Goal: Transaction & Acquisition: Obtain resource

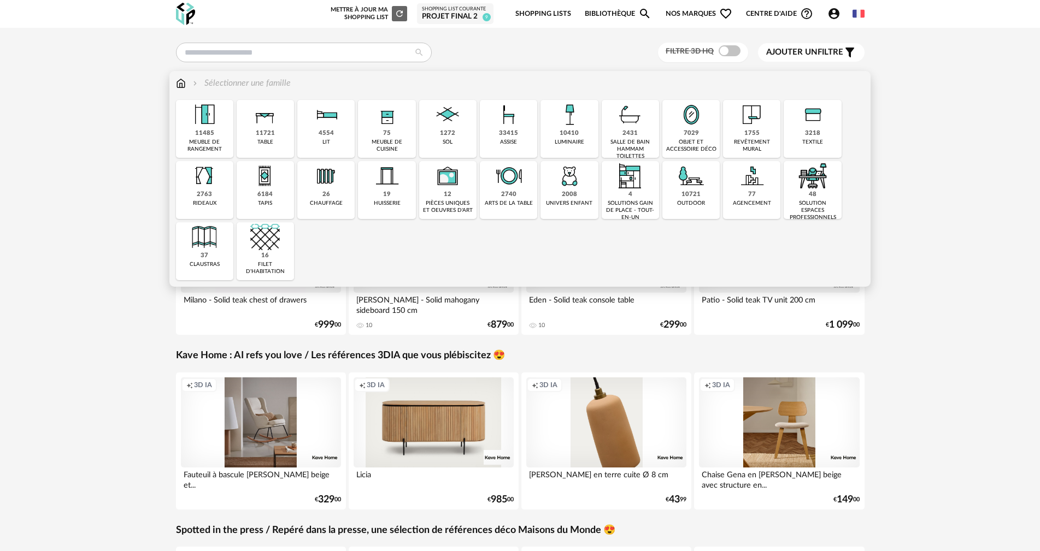
click at [633, 133] on div "2431" at bounding box center [629, 134] width 15 height 8
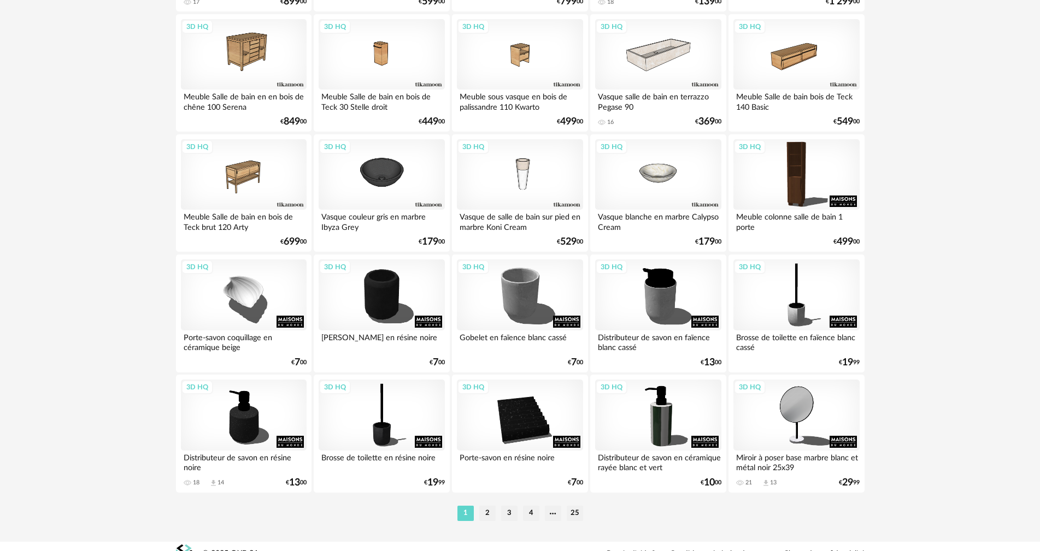
scroll to position [2076, 0]
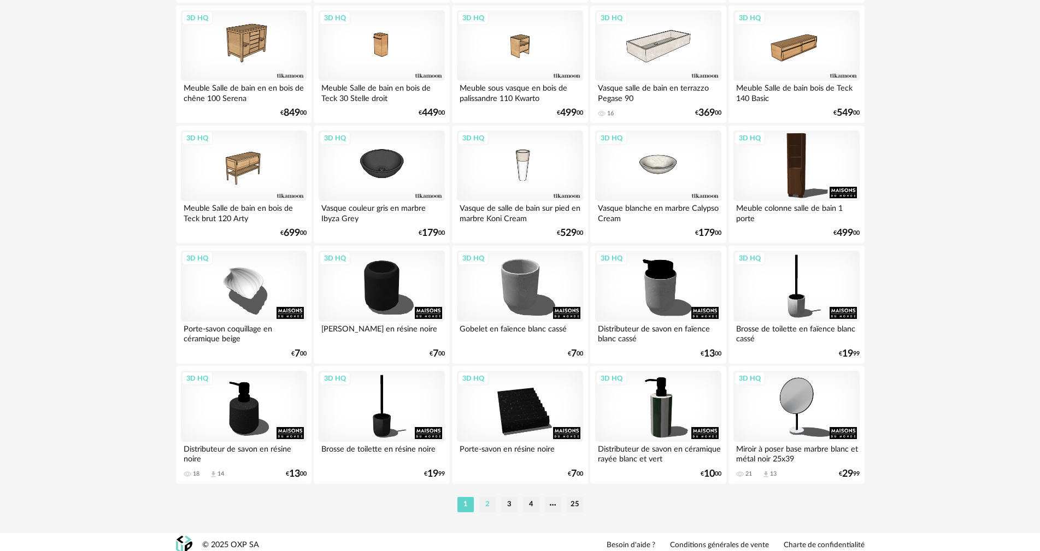
click at [489, 507] on li "2" at bounding box center [487, 504] width 16 height 15
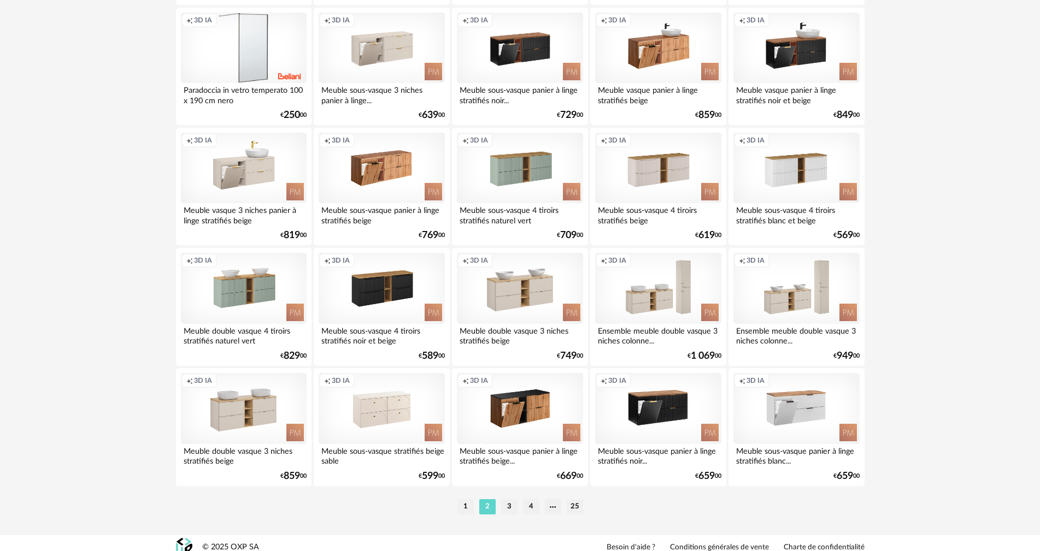
scroll to position [2076, 0]
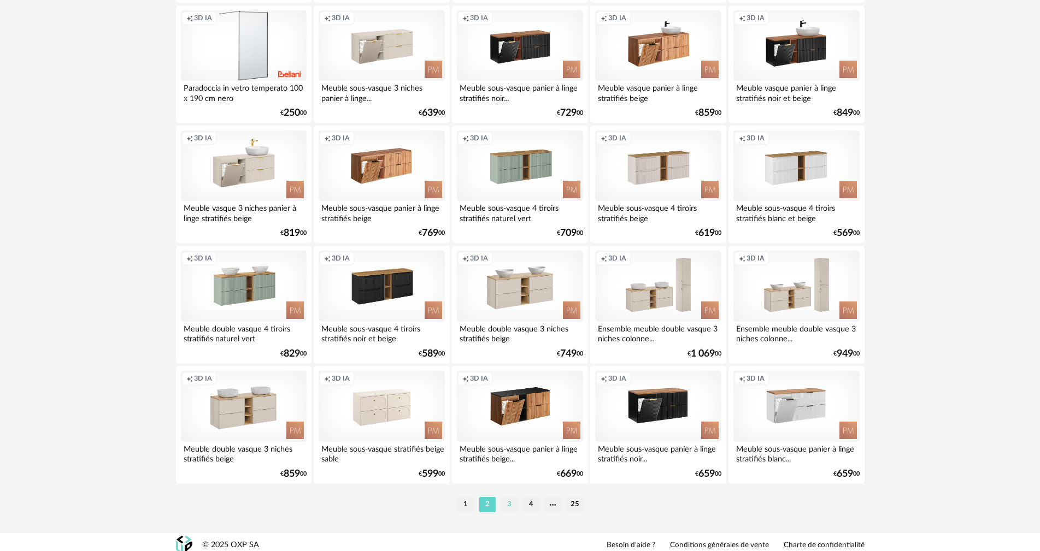
click at [507, 502] on li "3" at bounding box center [509, 504] width 16 height 15
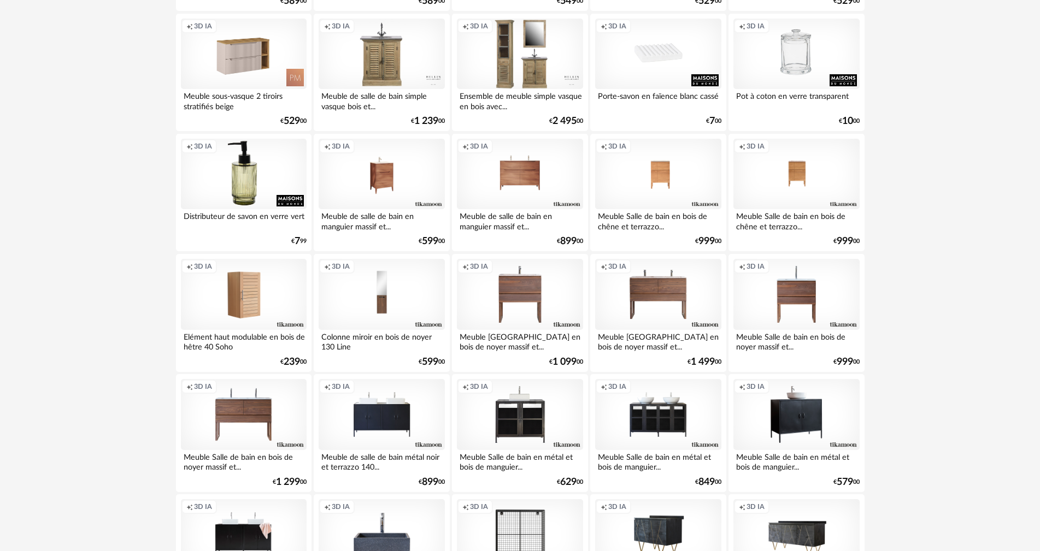
scroll to position [765, 0]
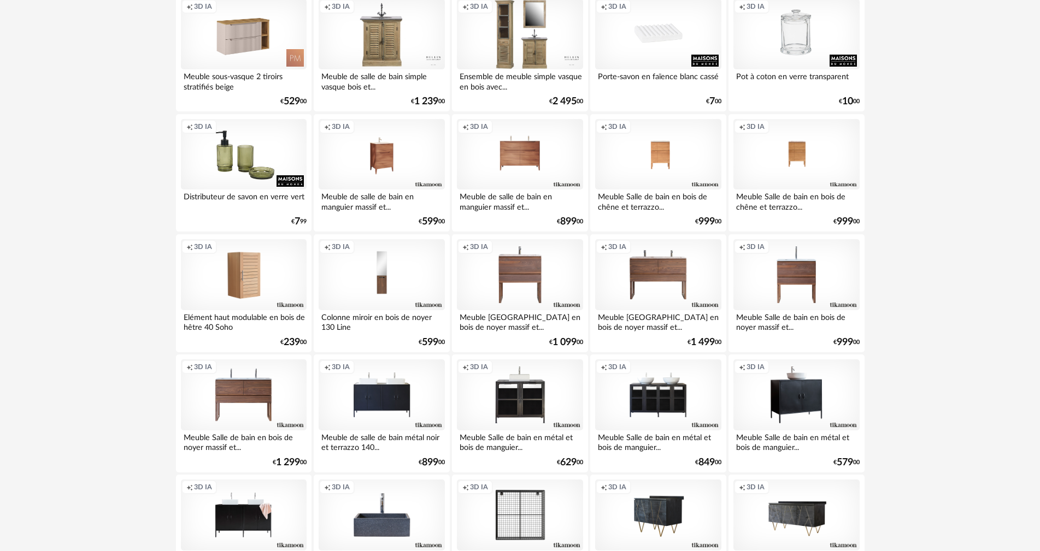
click at [256, 156] on div "Creation icon 3D IA" at bounding box center [244, 154] width 126 height 71
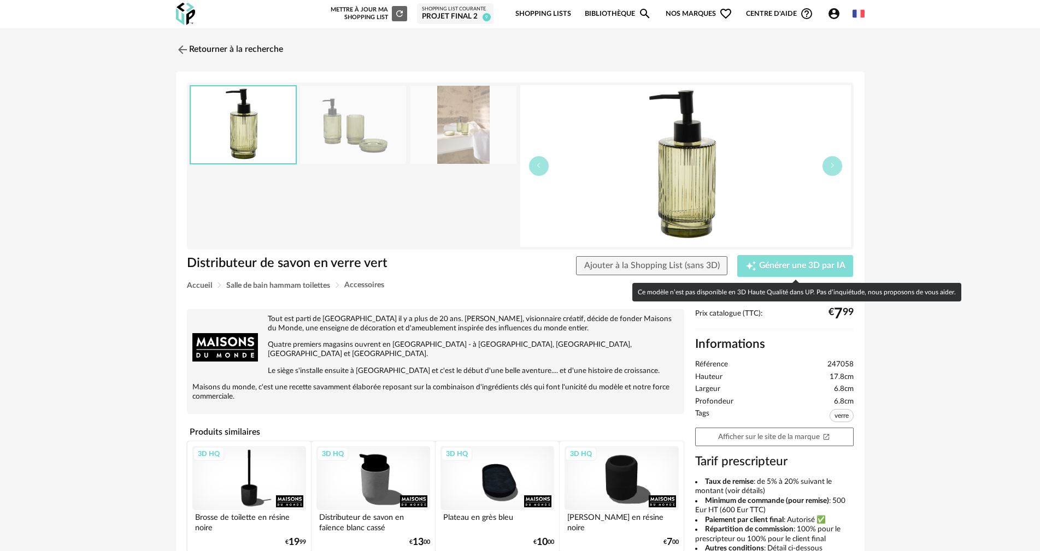
click at [755, 263] on icon "Creation icon" at bounding box center [751, 266] width 10 height 10
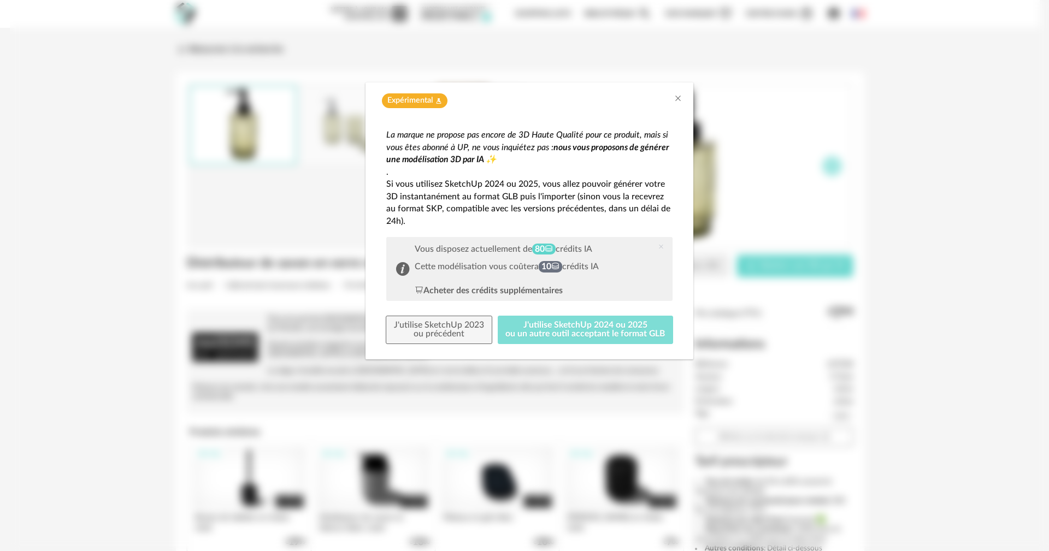
click at [599, 332] on button "J'utilise SketchUp 2024 ou 2025 ou un autre outil acceptant le format GLB" at bounding box center [586, 330] width 176 height 28
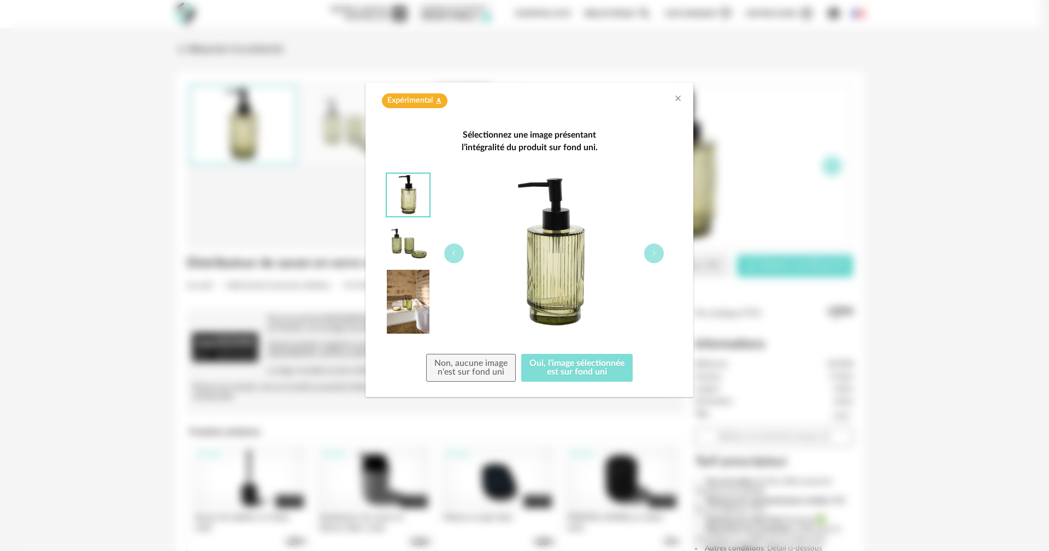
click at [567, 370] on button "Oui, l'image sélectionnée est sur fond uni" at bounding box center [576, 368] width 111 height 28
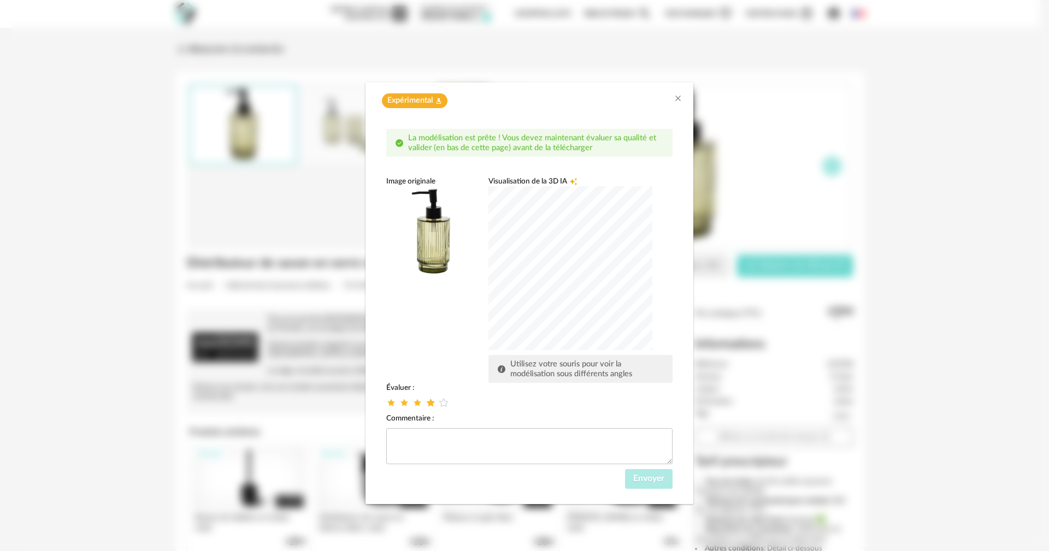
click at [428, 401] on icon "dialog" at bounding box center [430, 402] width 11 height 11
click at [623, 478] on div "Envoyer" at bounding box center [529, 479] width 286 height 20
click at [633, 477] on button "Envoyer" at bounding box center [649, 479] width 48 height 20
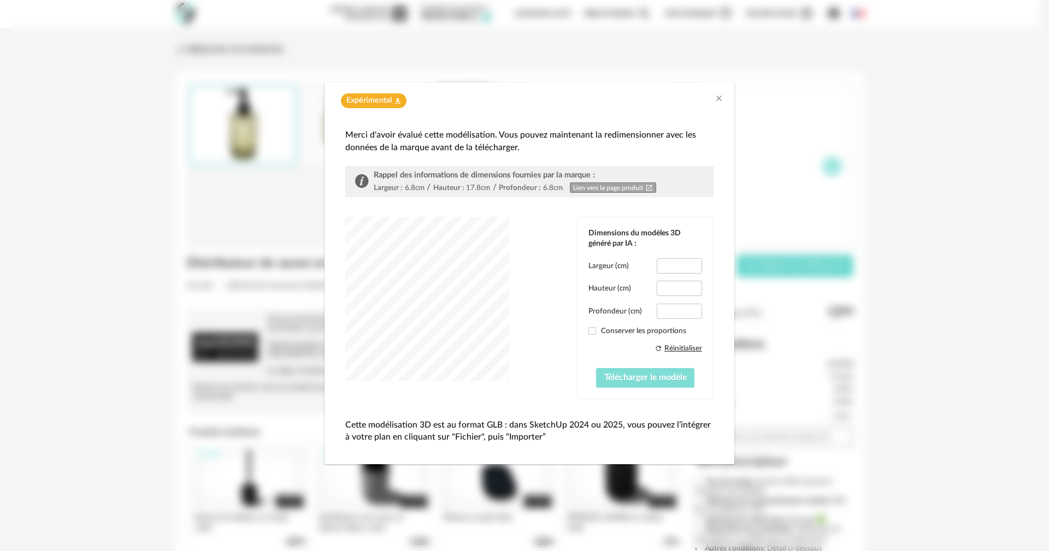
type input "***"
click at [616, 379] on span "Télécharger le modèle" at bounding box center [645, 377] width 83 height 9
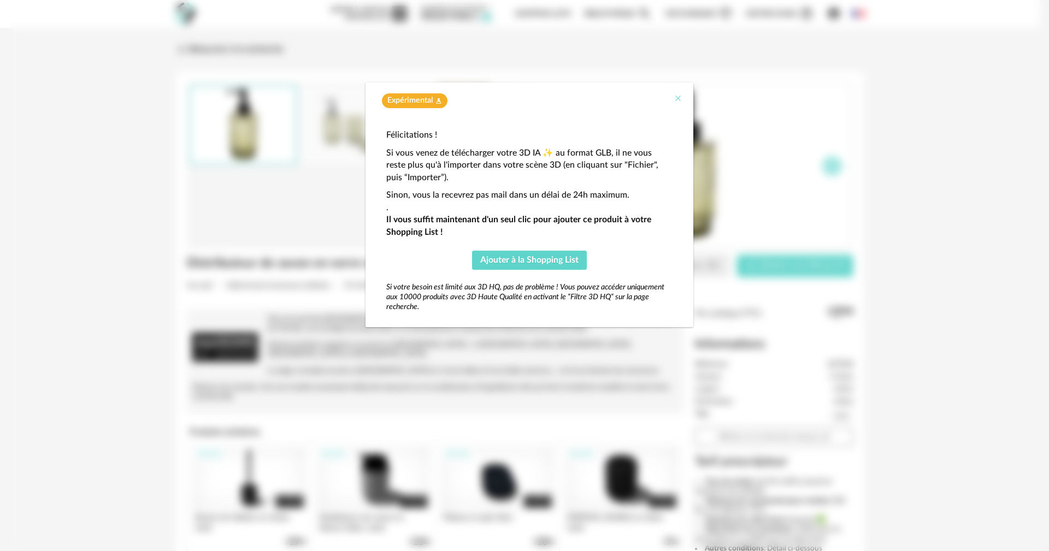
click at [679, 96] on icon "Close" at bounding box center [678, 98] width 9 height 9
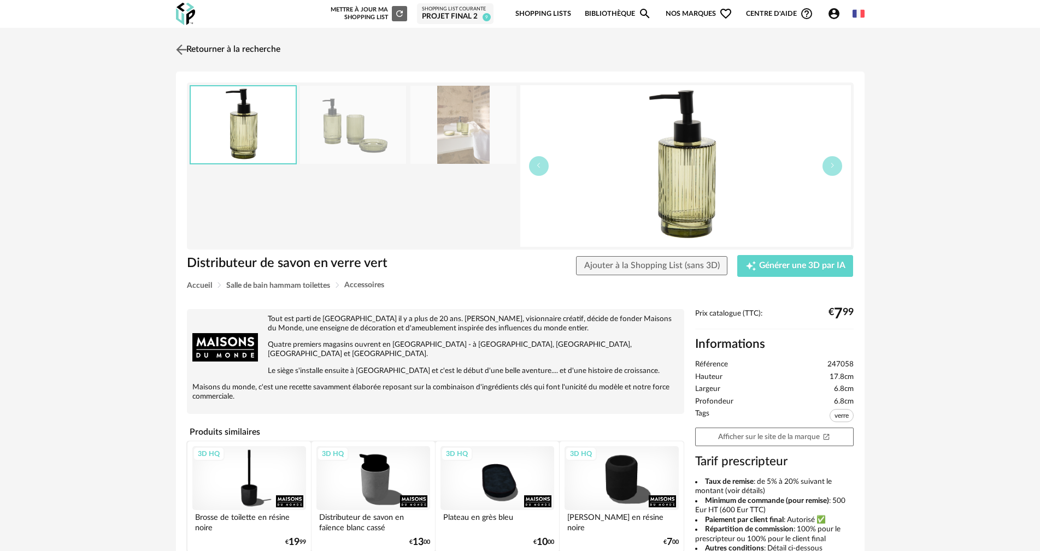
click at [254, 48] on link "Retourner à la recherche" at bounding box center [226, 50] width 107 height 24
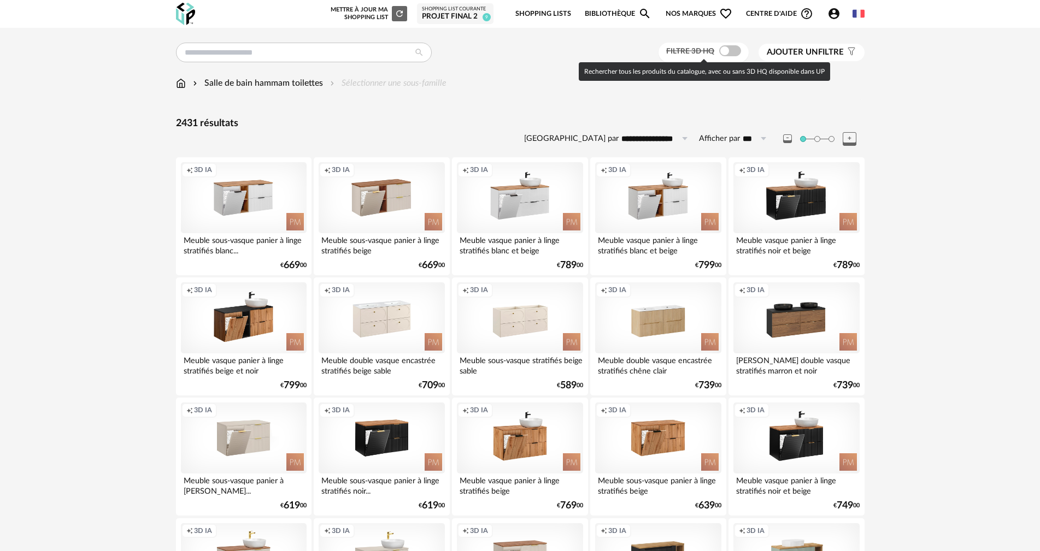
click at [727, 53] on span at bounding box center [730, 50] width 22 height 11
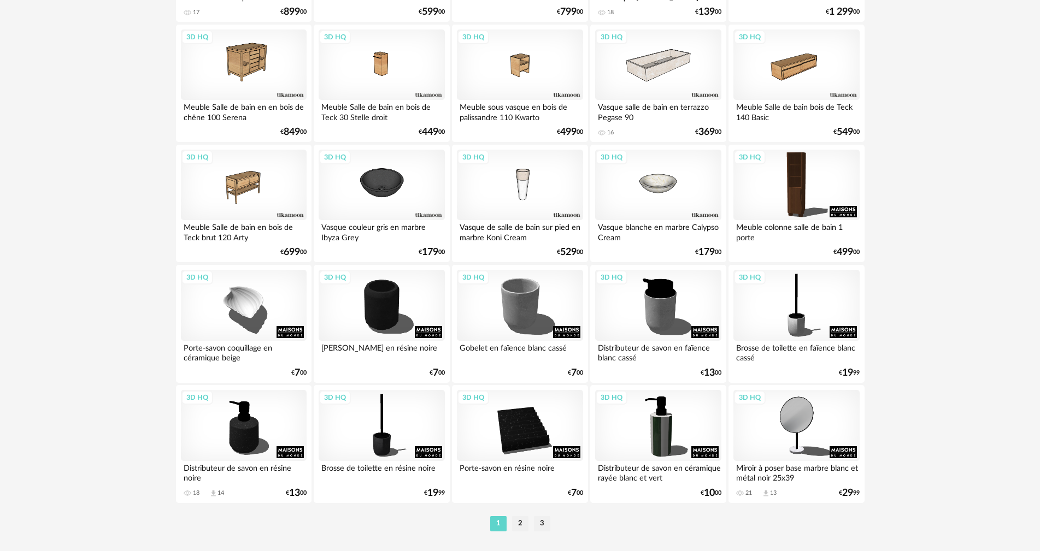
scroll to position [2076, 0]
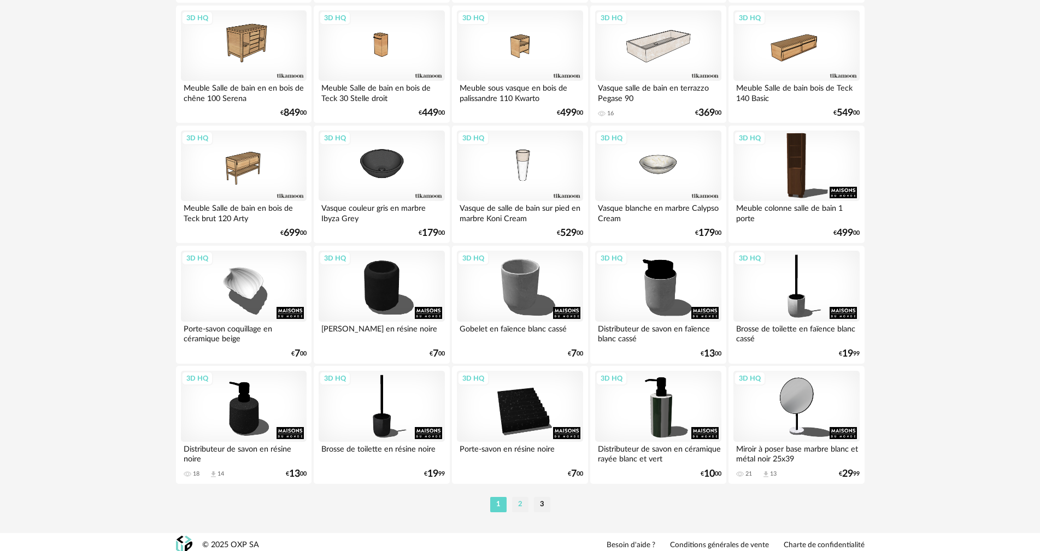
click at [520, 505] on li "2" at bounding box center [520, 504] width 16 height 15
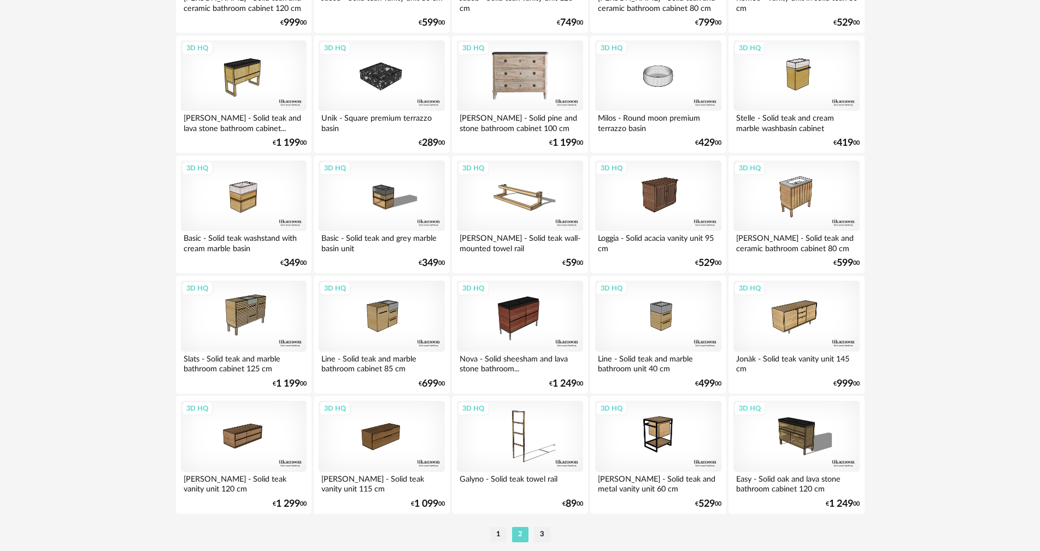
scroll to position [2083, 0]
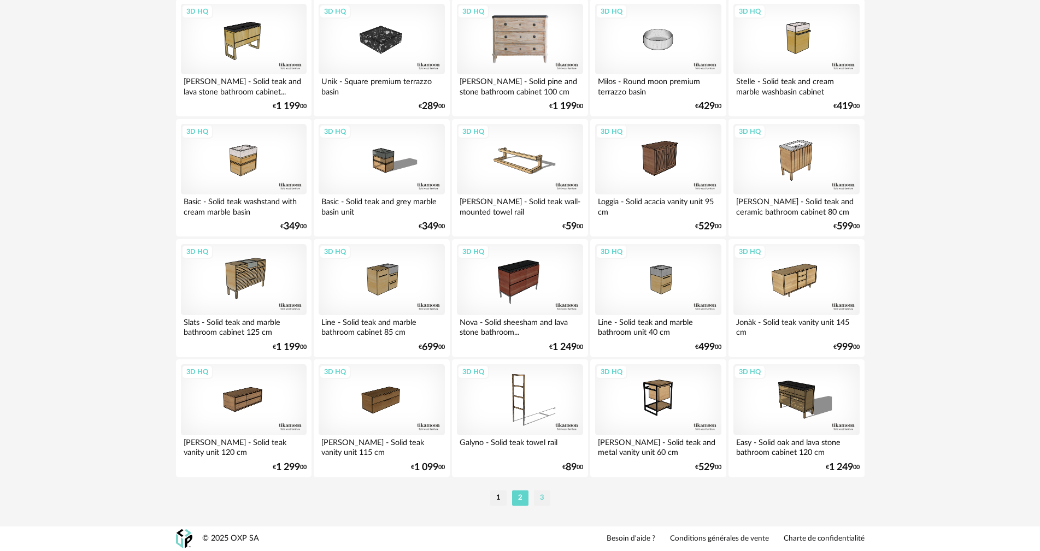
click at [542, 496] on li "3" at bounding box center [542, 498] width 16 height 15
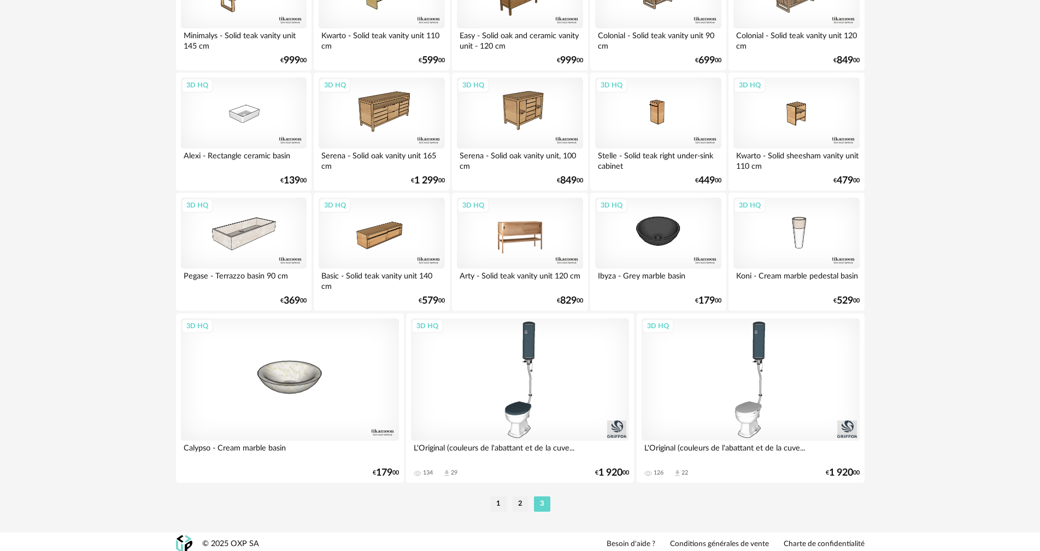
scroll to position [210, 0]
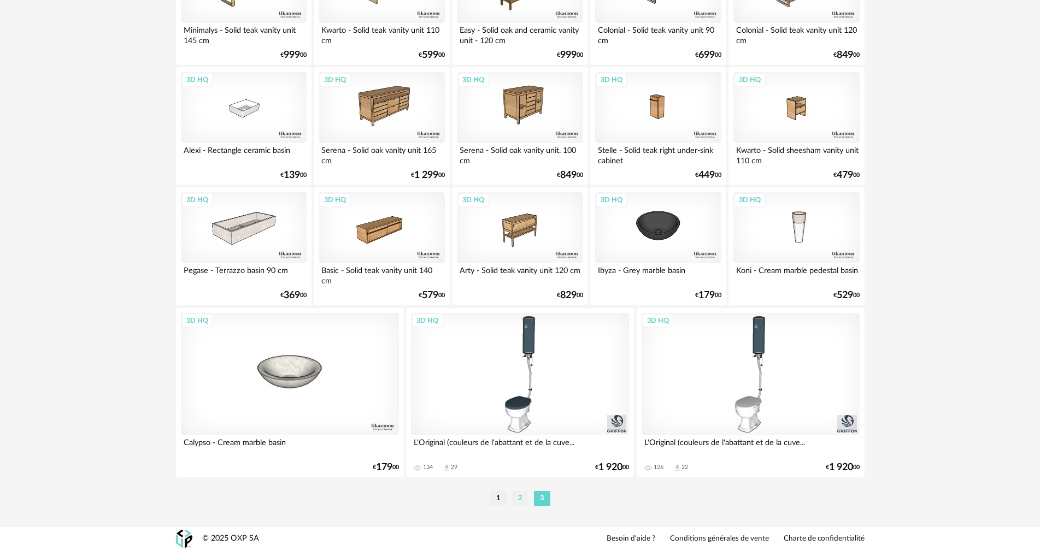
click at [518, 497] on li "2" at bounding box center [520, 498] width 16 height 15
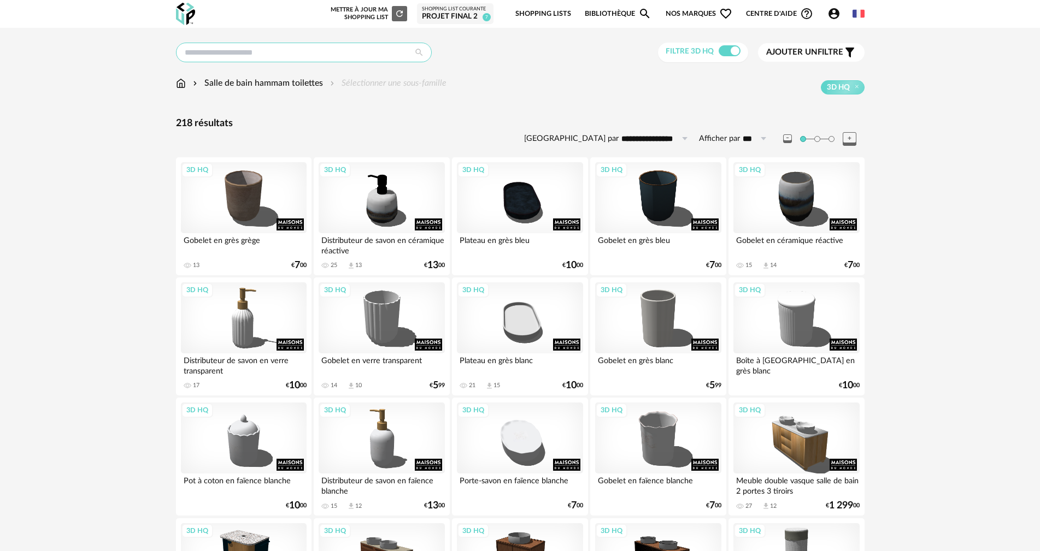
click at [316, 57] on input "text" at bounding box center [304, 53] width 256 height 20
type input "**********"
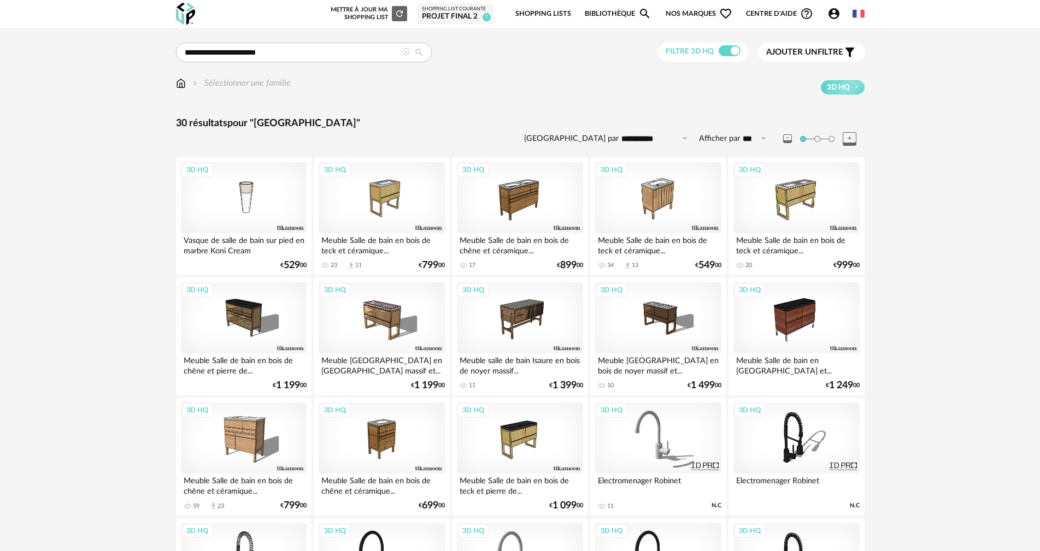
click at [404, 50] on icon at bounding box center [406, 52] width 8 height 8
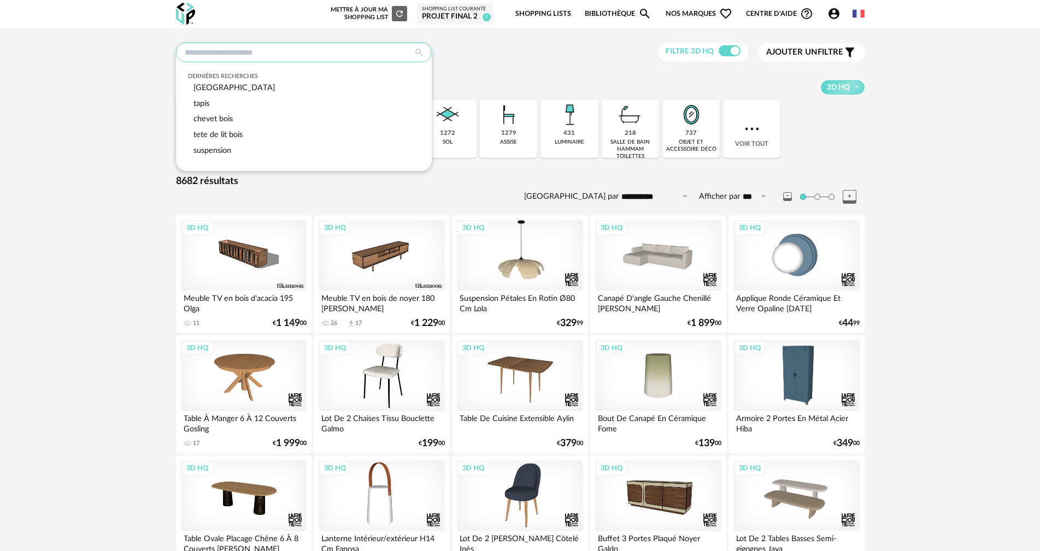
click at [299, 52] on input "text" at bounding box center [304, 53] width 256 height 20
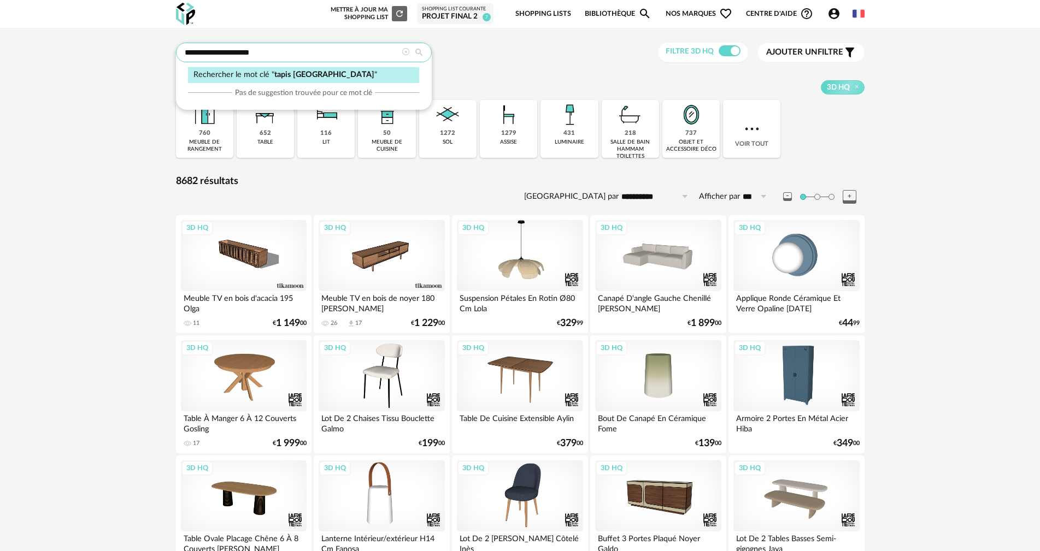
type input "**********"
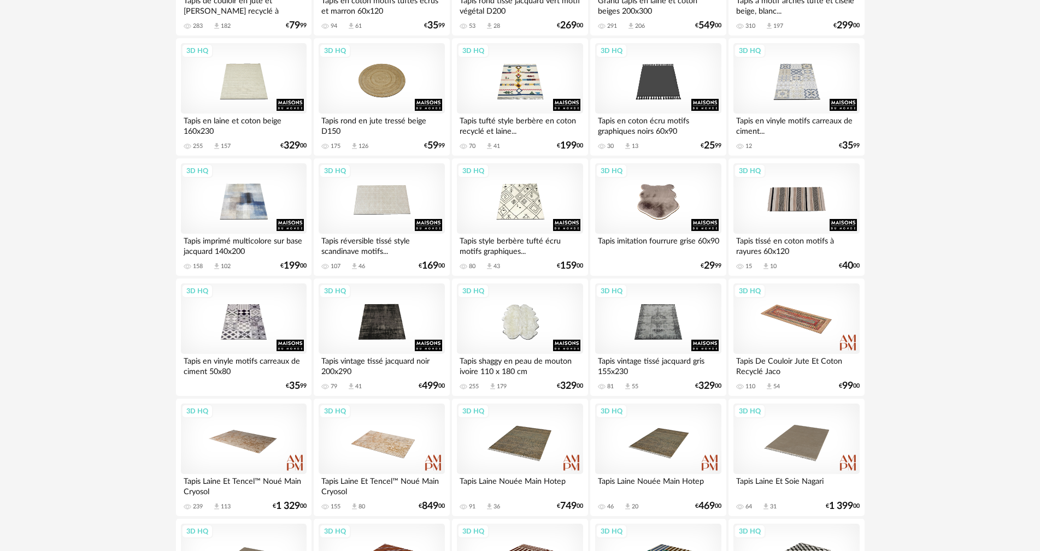
scroll to position [1858, 0]
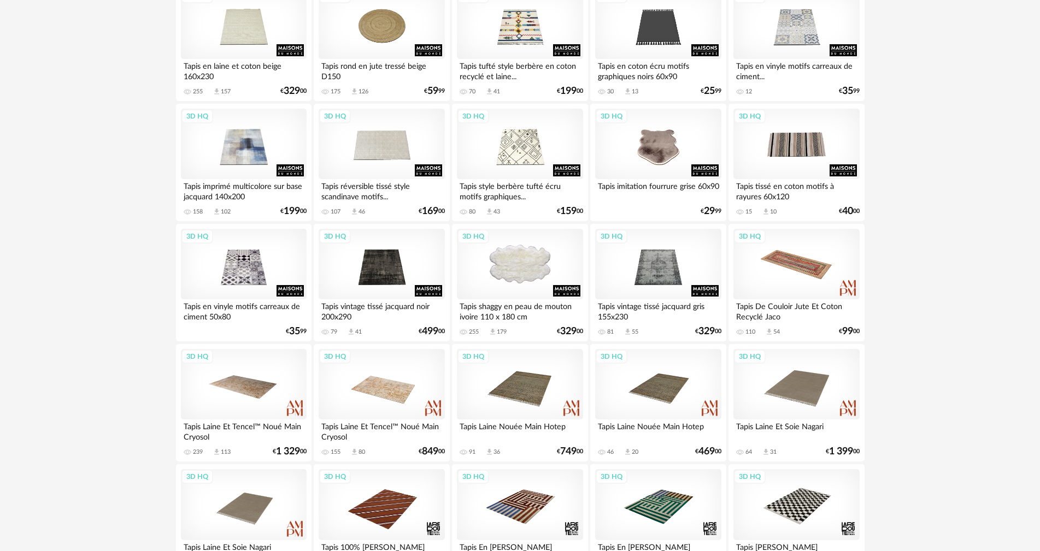
click at [519, 267] on div "3D HQ" at bounding box center [520, 264] width 126 height 71
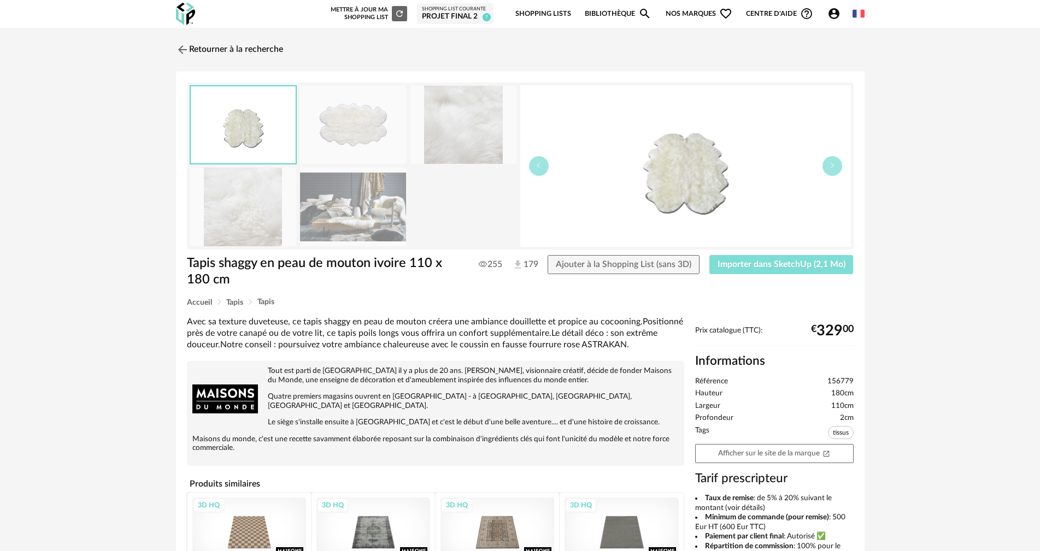
click at [811, 263] on span "Importer dans SketchUp (2,1 Mo)" at bounding box center [781, 264] width 128 height 9
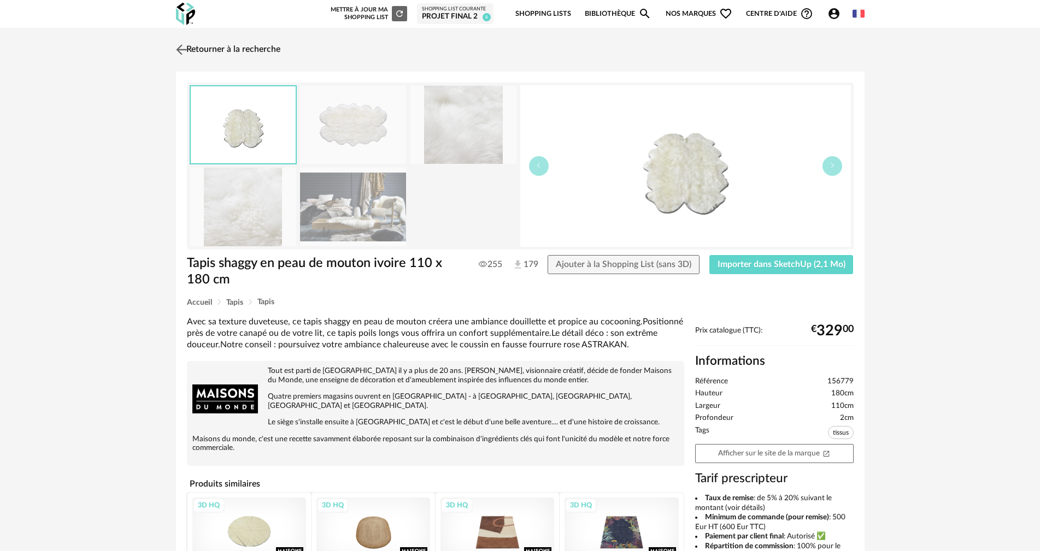
click at [275, 45] on link "Retourner à la recherche" at bounding box center [226, 50] width 107 height 24
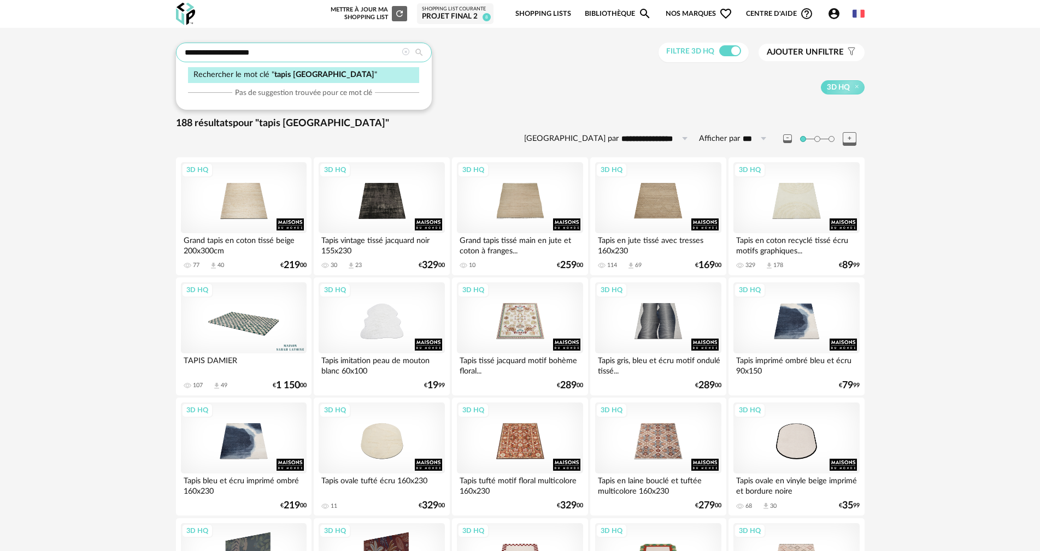
drag, startPoint x: 340, startPoint y: 53, endPoint x: 68, endPoint y: 56, distance: 272.1
type input "****"
type input "**********"
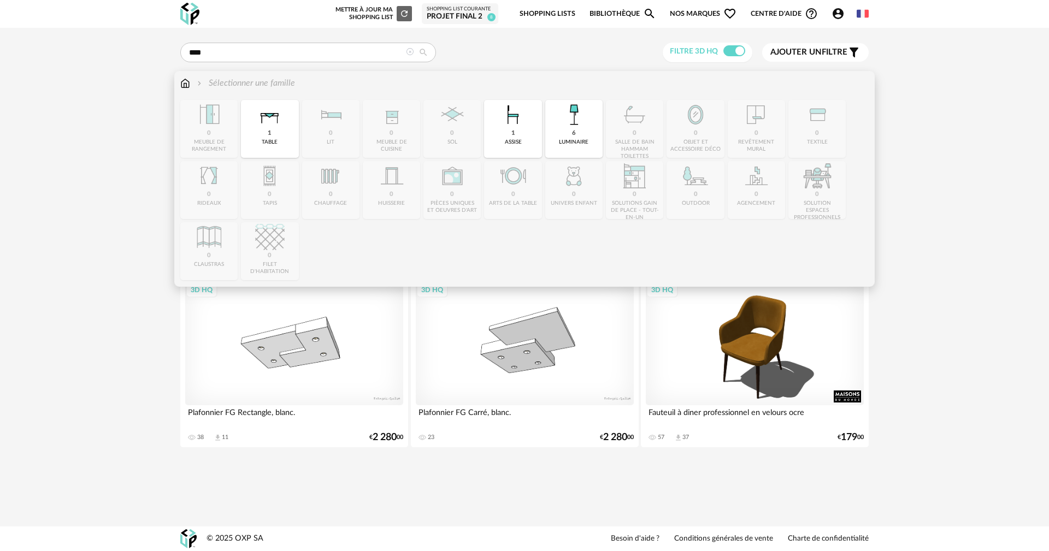
click at [185, 84] on img at bounding box center [185, 83] width 10 height 13
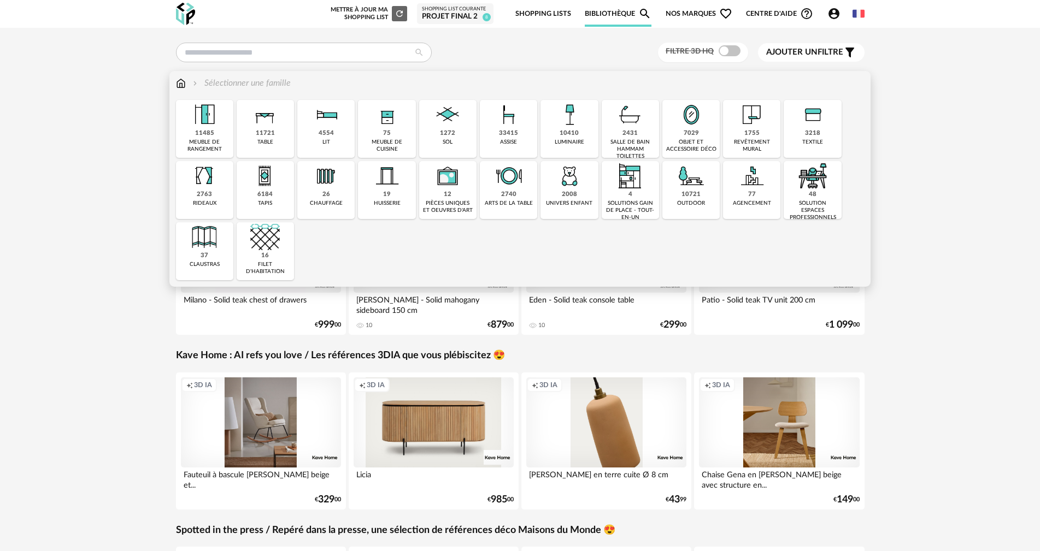
click at [689, 130] on div "7029" at bounding box center [691, 134] width 15 height 8
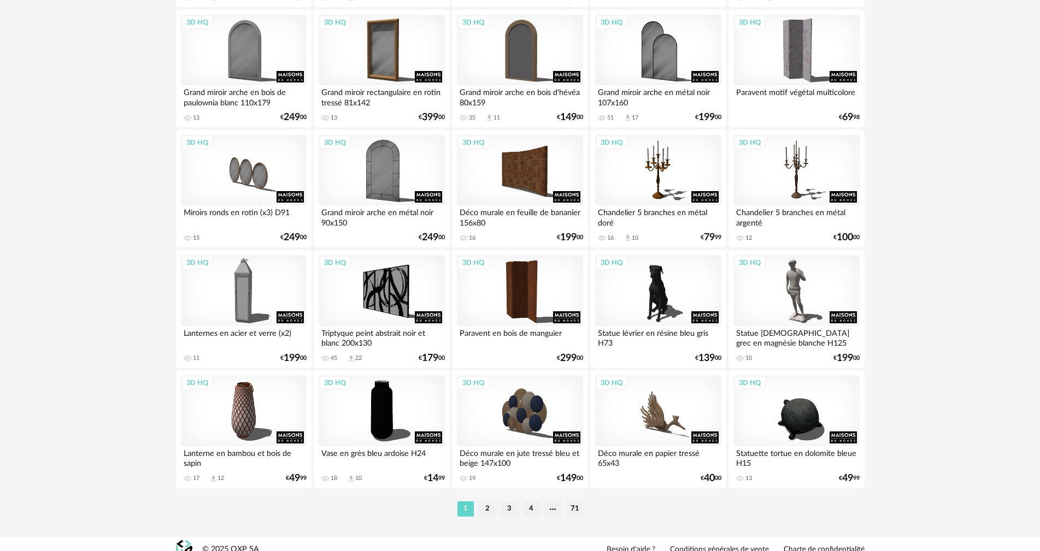
scroll to position [2083, 0]
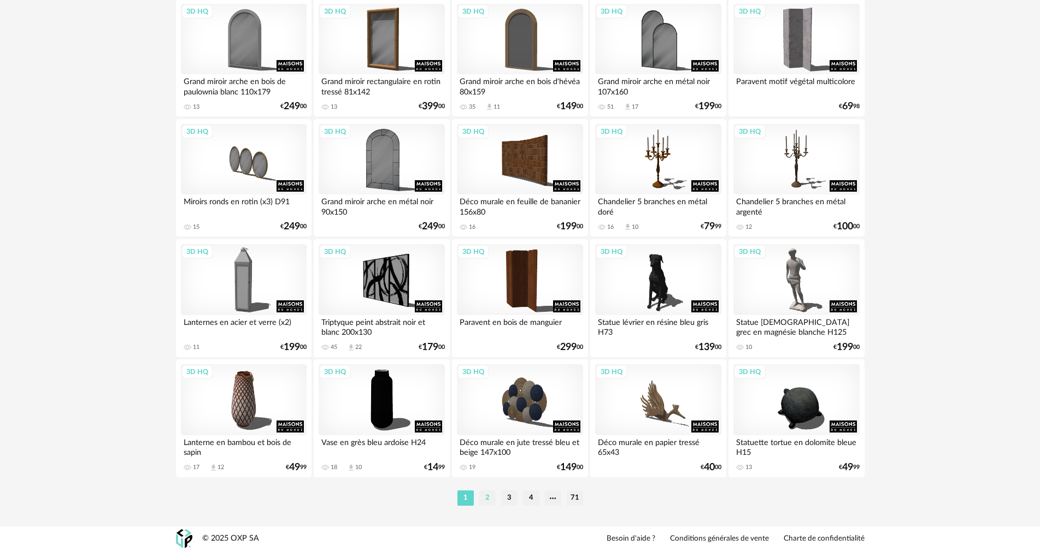
click at [490, 493] on li "2" at bounding box center [487, 498] width 16 height 15
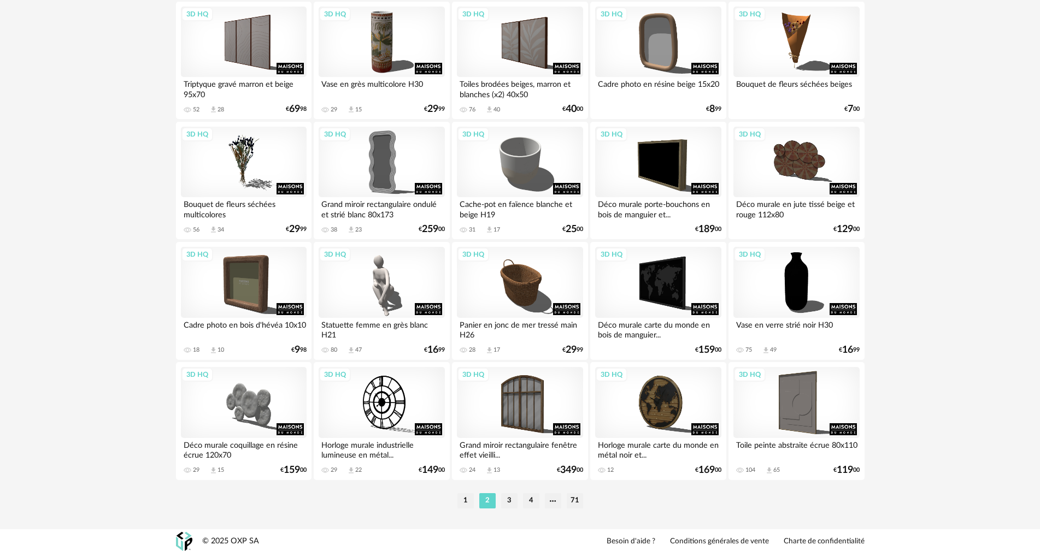
scroll to position [2083, 0]
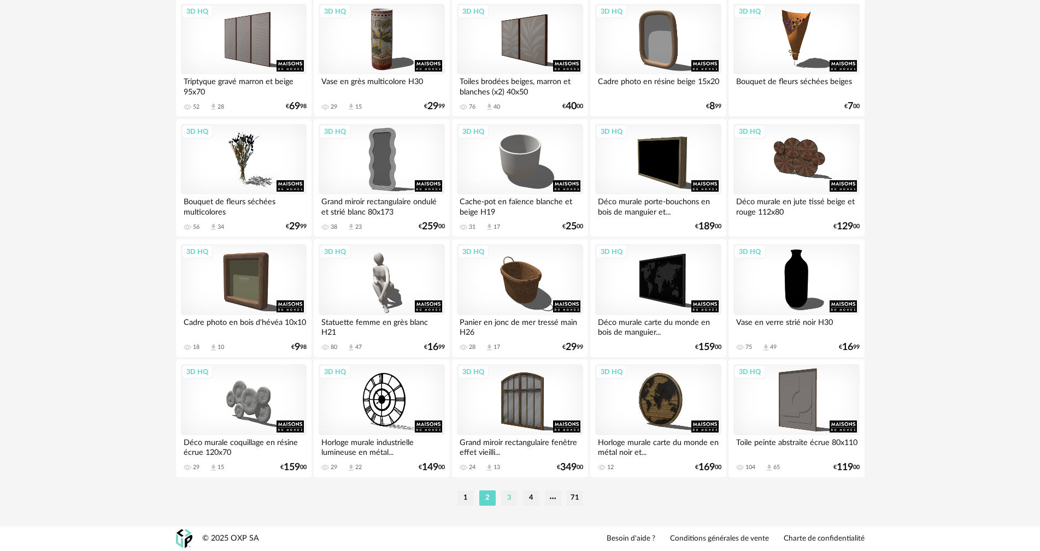
click at [513, 501] on li "3" at bounding box center [509, 498] width 16 height 15
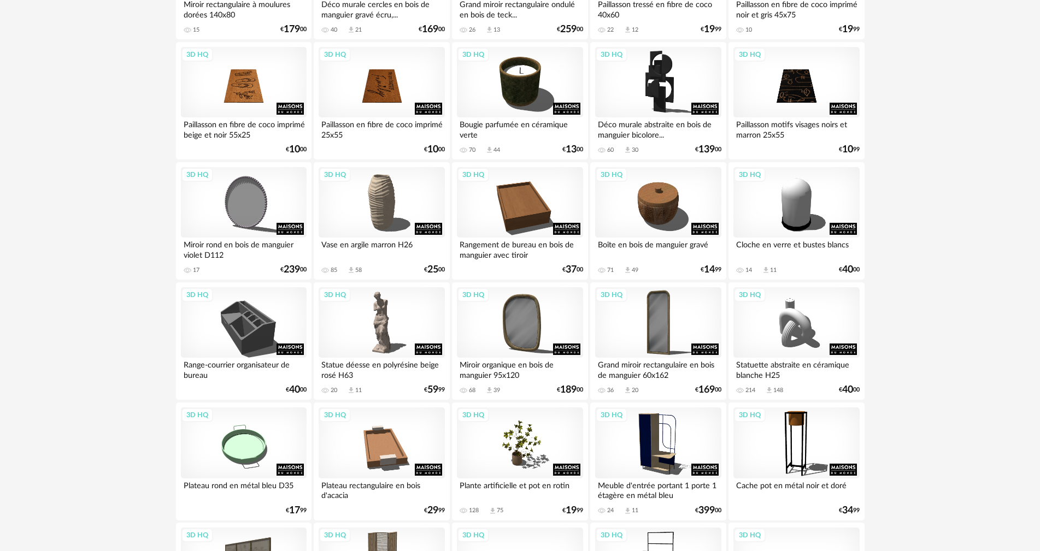
scroll to position [601, 0]
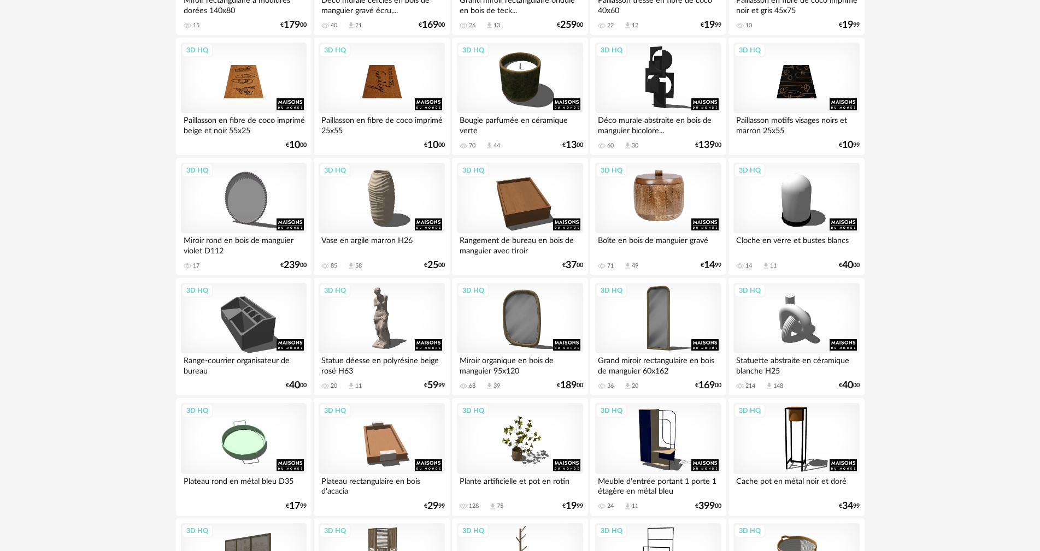
click at [666, 212] on div "3D HQ" at bounding box center [658, 198] width 126 height 71
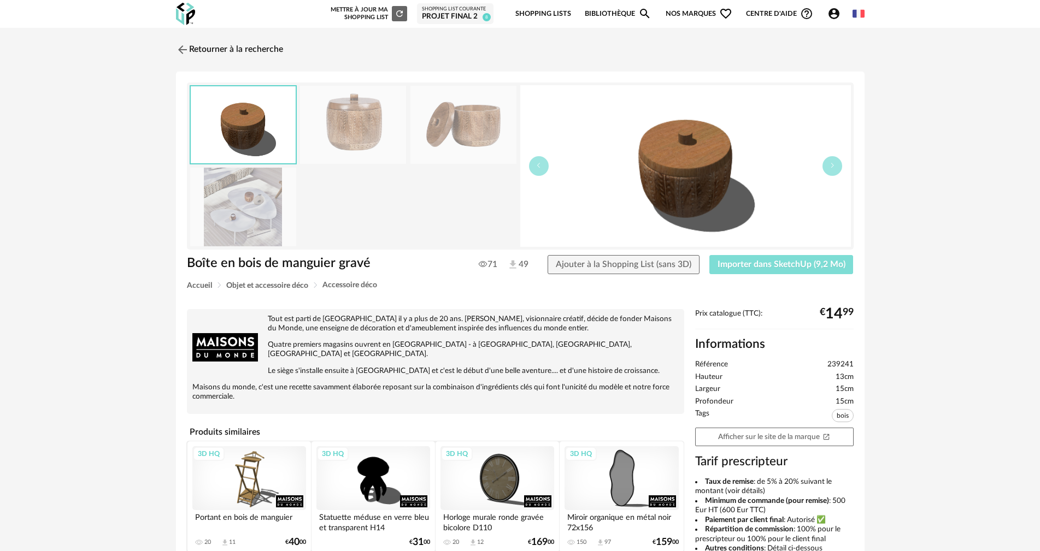
click at [760, 273] on button "Importer dans SketchUp (9,2 Mo)" at bounding box center [781, 265] width 144 height 20
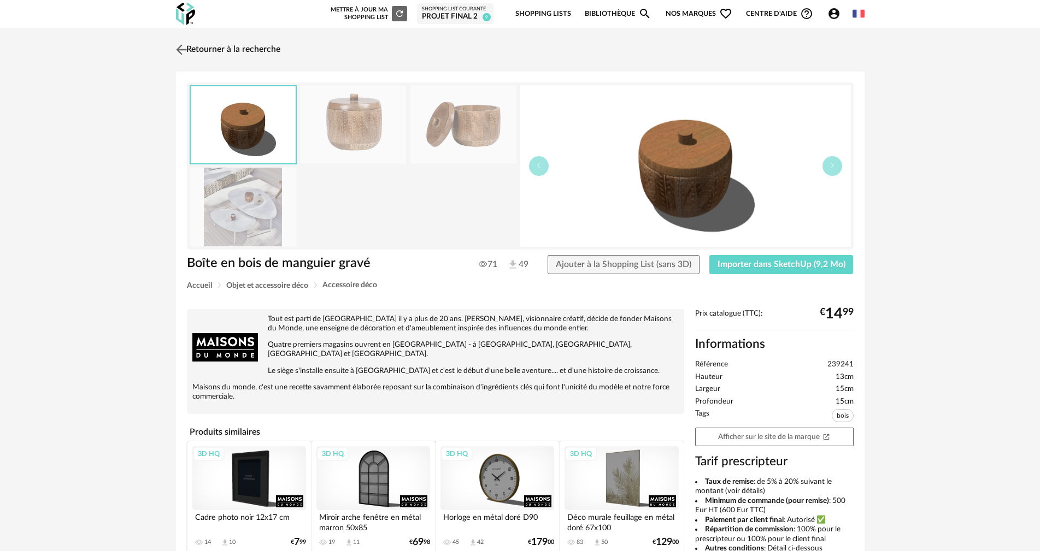
click at [205, 46] on link "Retourner à la recherche" at bounding box center [226, 50] width 107 height 24
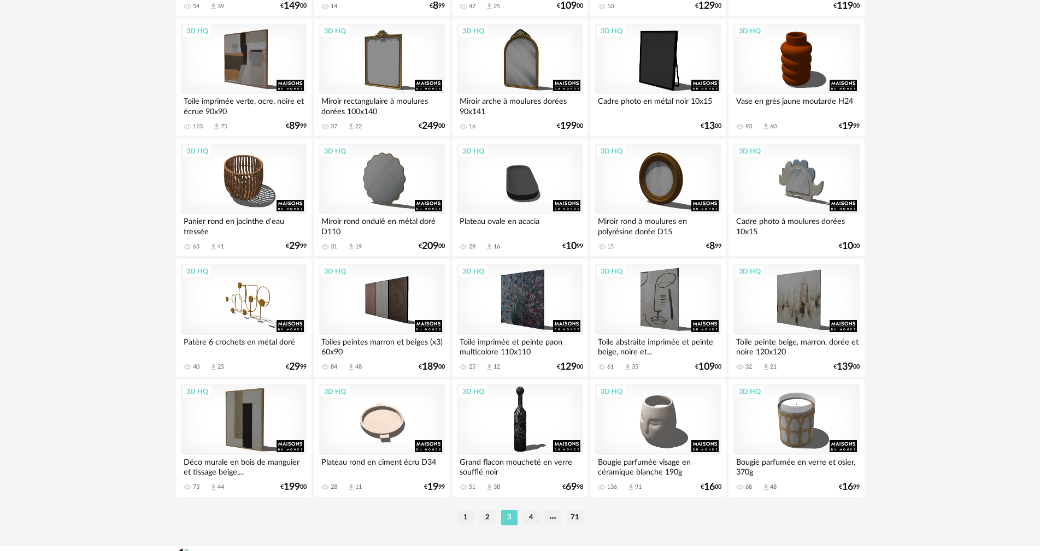
scroll to position [2067, 0]
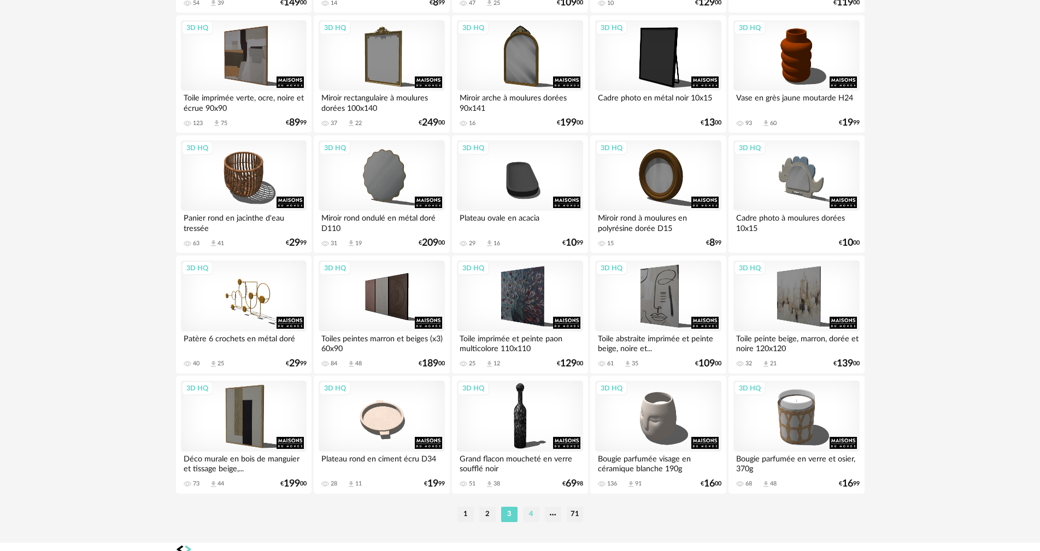
click at [529, 515] on li "4" at bounding box center [531, 514] width 16 height 15
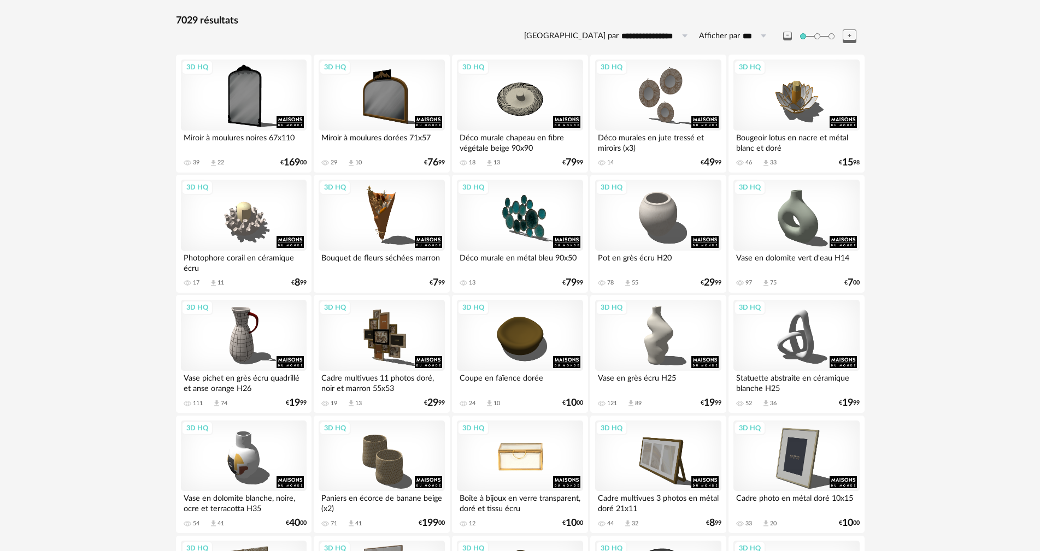
scroll to position [109, 0]
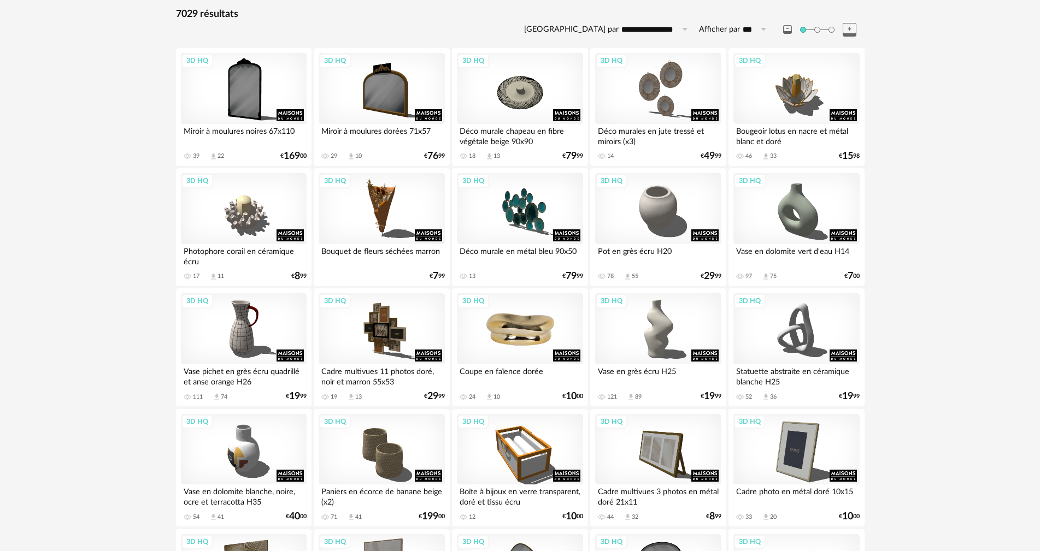
click at [525, 332] on div "3D HQ" at bounding box center [520, 328] width 126 height 71
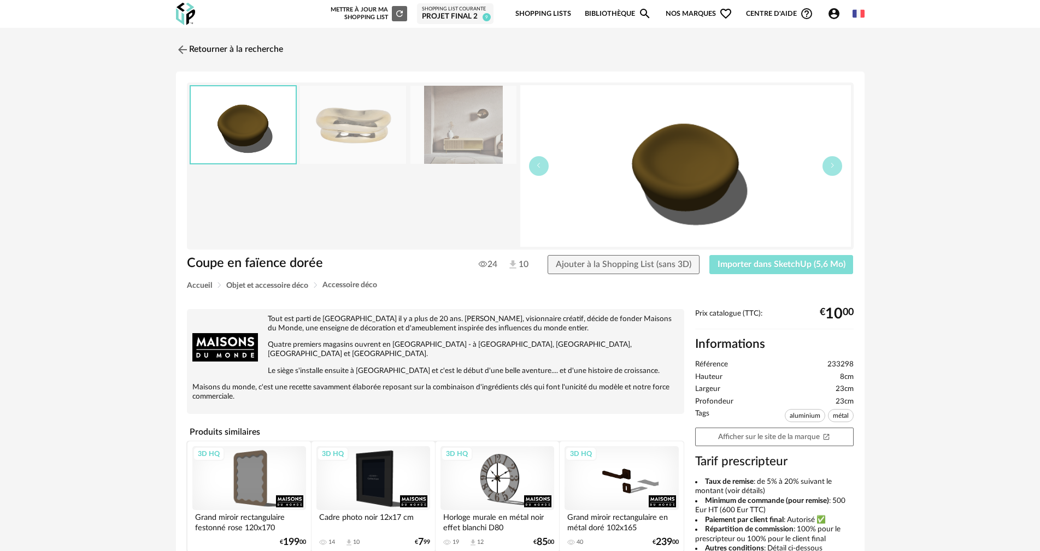
click at [731, 260] on span "Importer dans SketchUp (5,6 Mo)" at bounding box center [781, 264] width 128 height 9
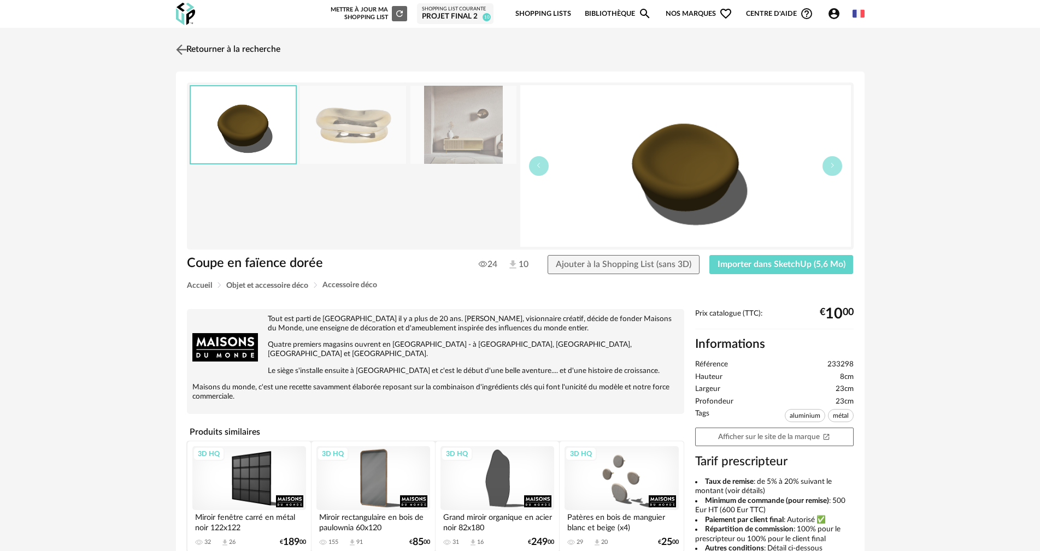
click at [192, 48] on link "Retourner à la recherche" at bounding box center [226, 50] width 107 height 24
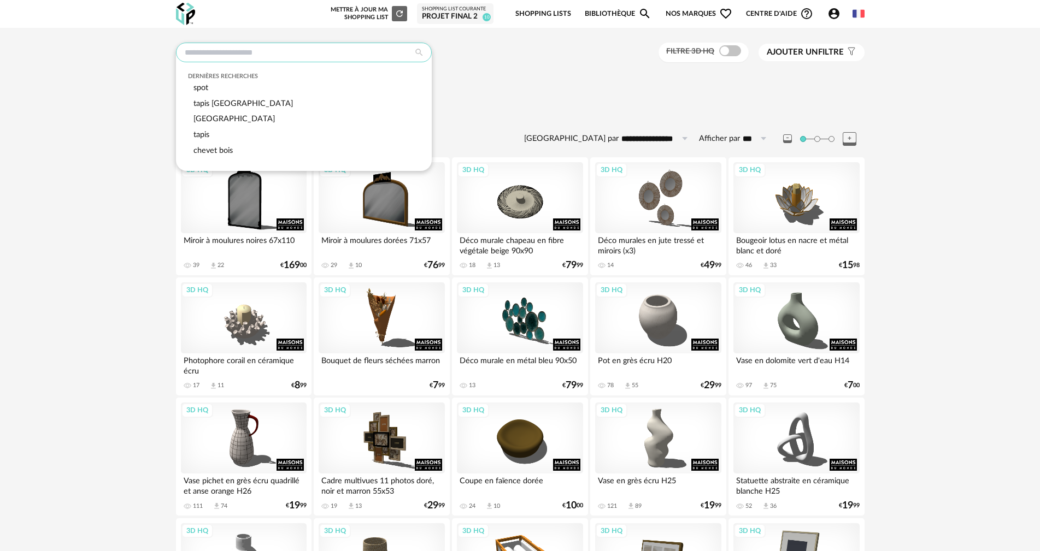
click at [261, 55] on input "text" at bounding box center [304, 53] width 256 height 20
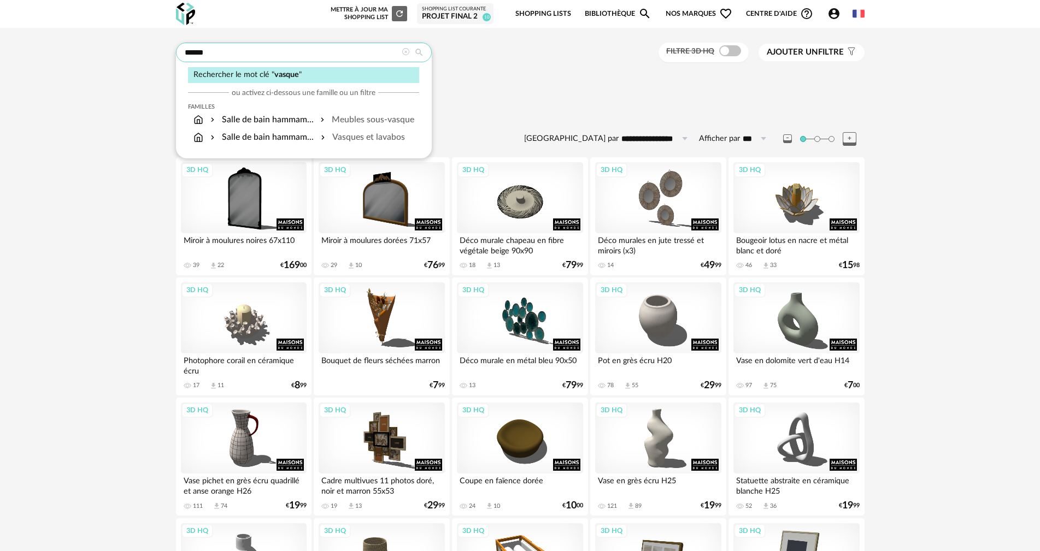
type input "******"
type input "**********"
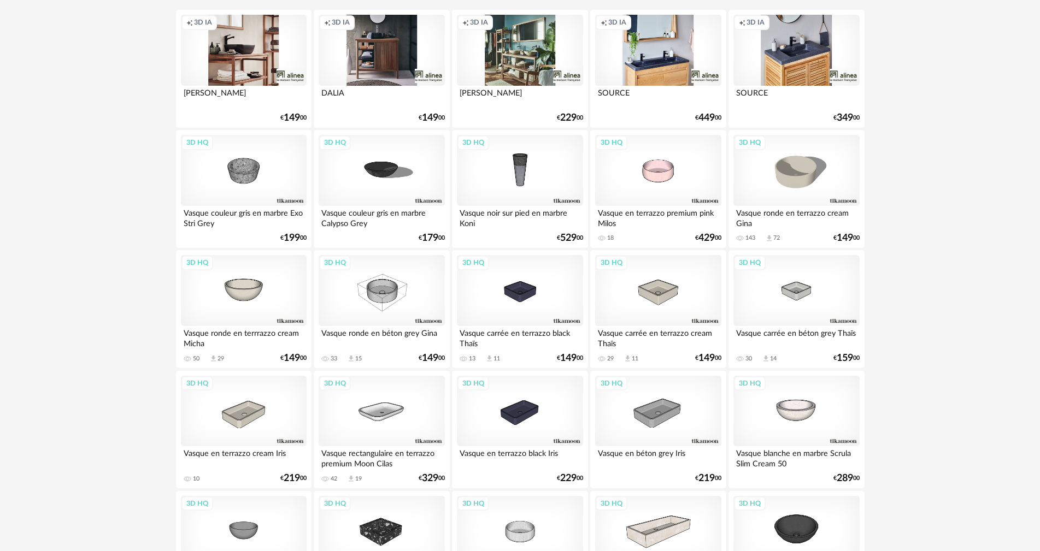
scroll to position [164, 0]
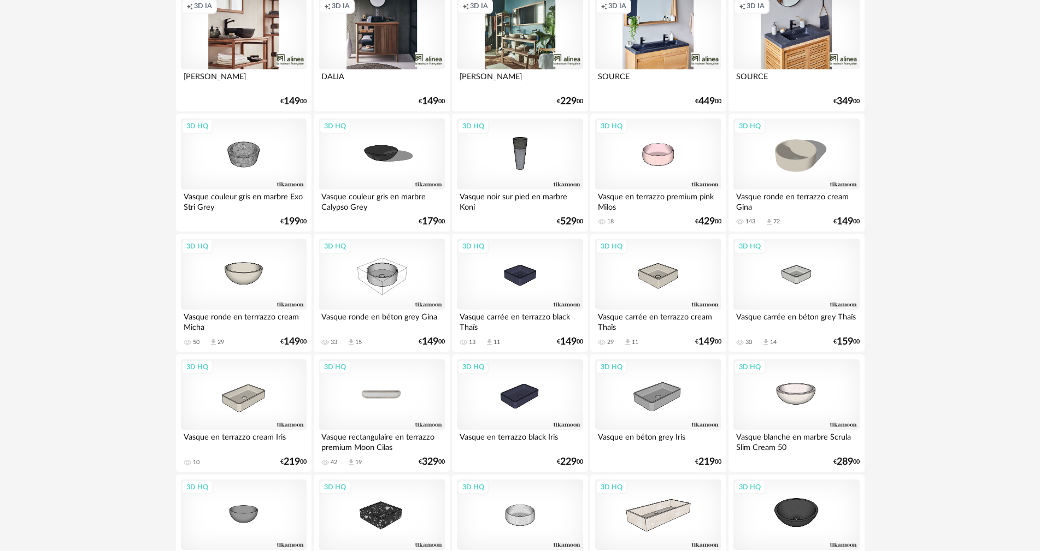
click at [369, 391] on div "3D HQ" at bounding box center [382, 395] width 126 height 71
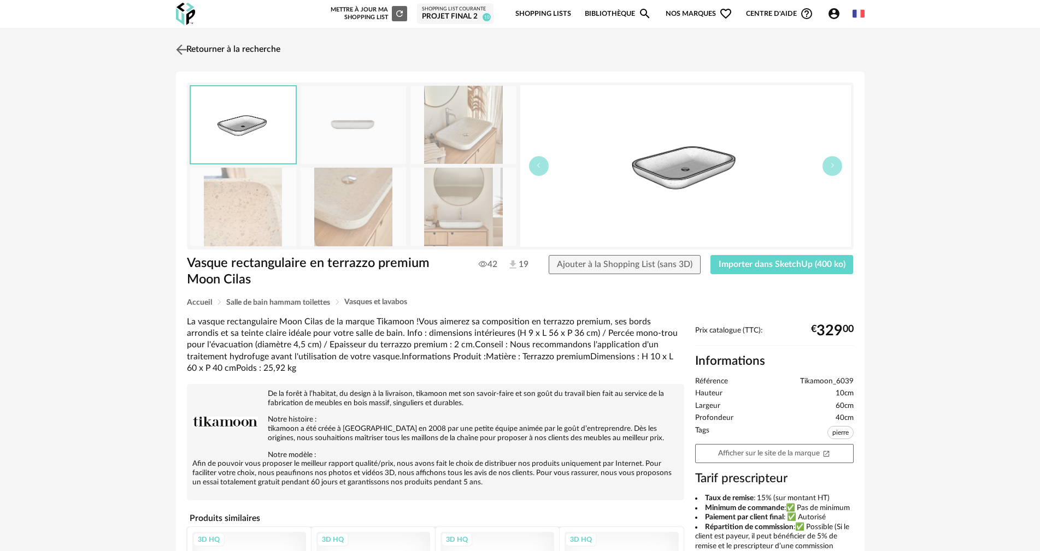
click at [199, 48] on link "Retourner à la recherche" at bounding box center [226, 50] width 107 height 24
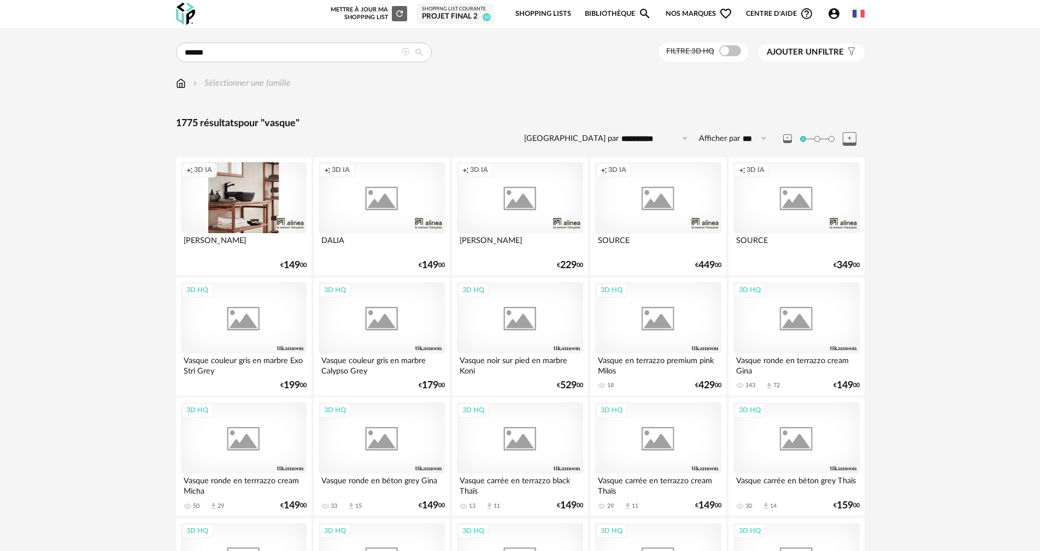
scroll to position [164, 0]
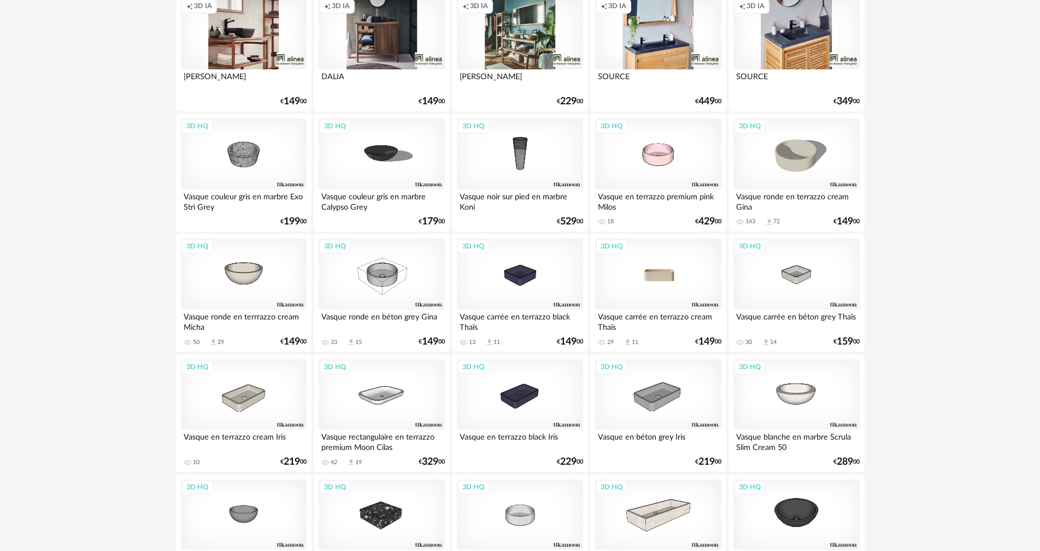
click at [662, 287] on div "3D HQ" at bounding box center [658, 274] width 126 height 71
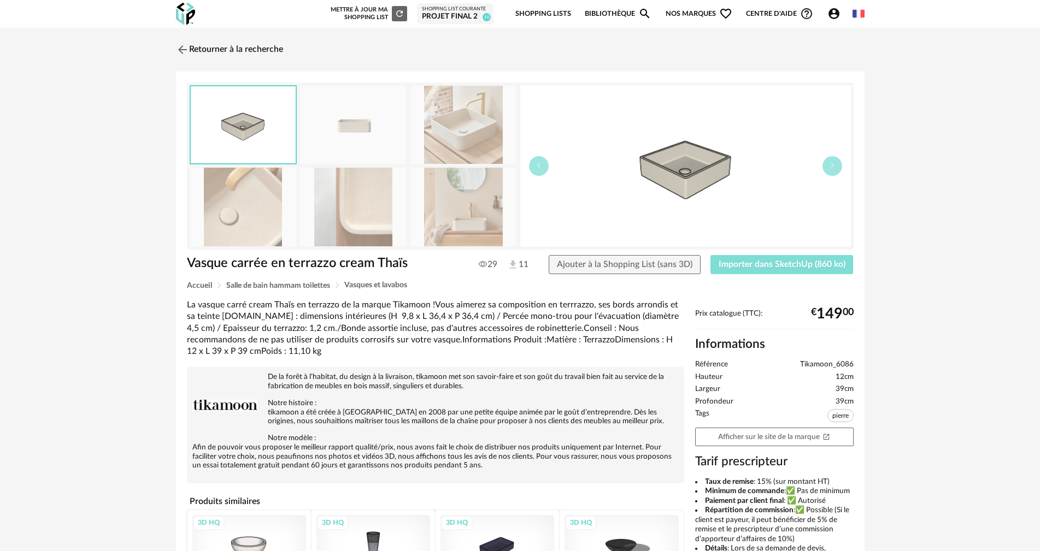
click at [736, 262] on span "Importer dans SketchUp (860 ko)" at bounding box center [782, 264] width 127 height 9
click at [208, 46] on link "Retourner à la recherche" at bounding box center [226, 50] width 107 height 24
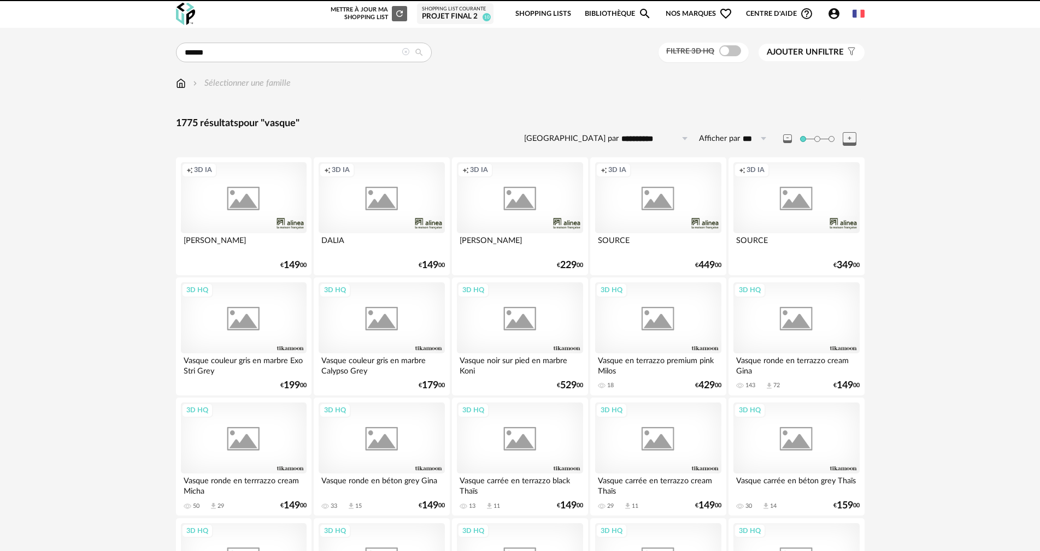
scroll to position [164, 0]
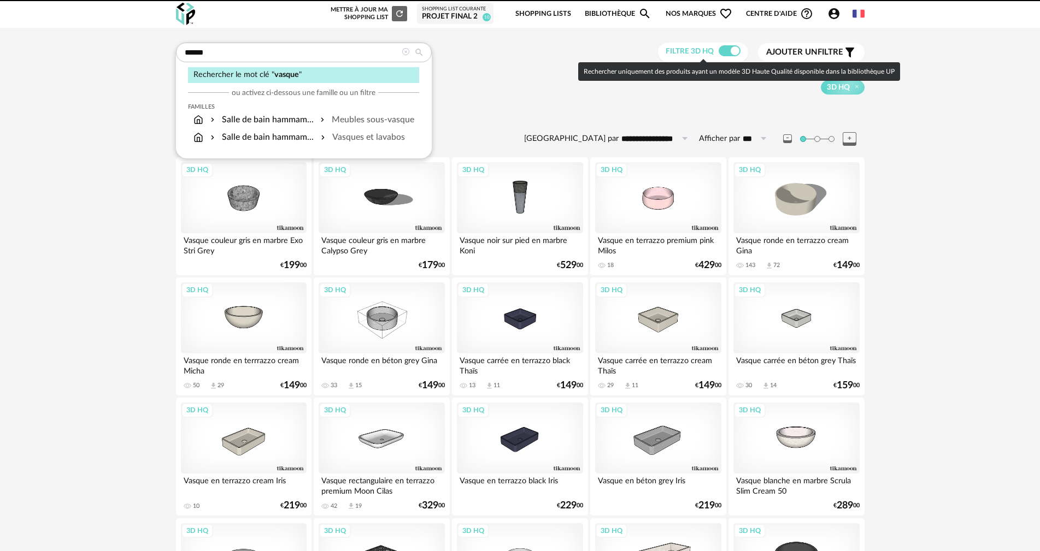
click at [317, 57] on input "******" at bounding box center [304, 53] width 256 height 20
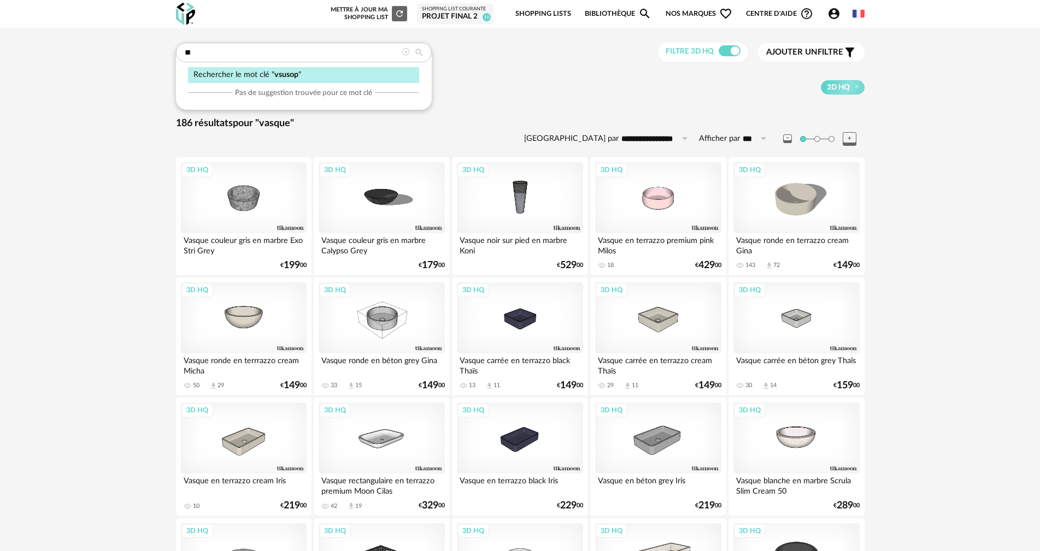
type input "*"
type input "**********"
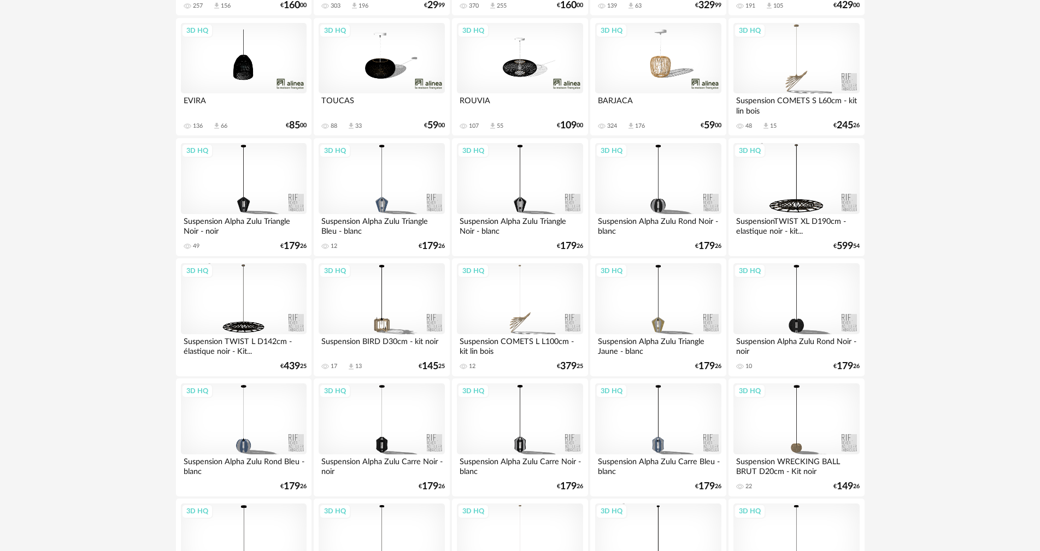
scroll to position [929, 0]
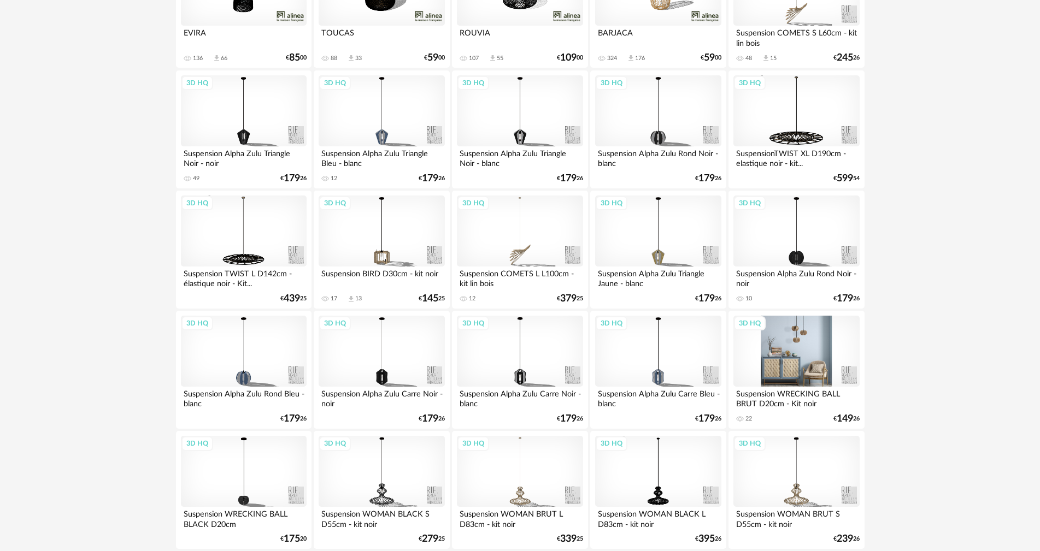
click at [766, 374] on div "3D HQ" at bounding box center [796, 351] width 126 height 71
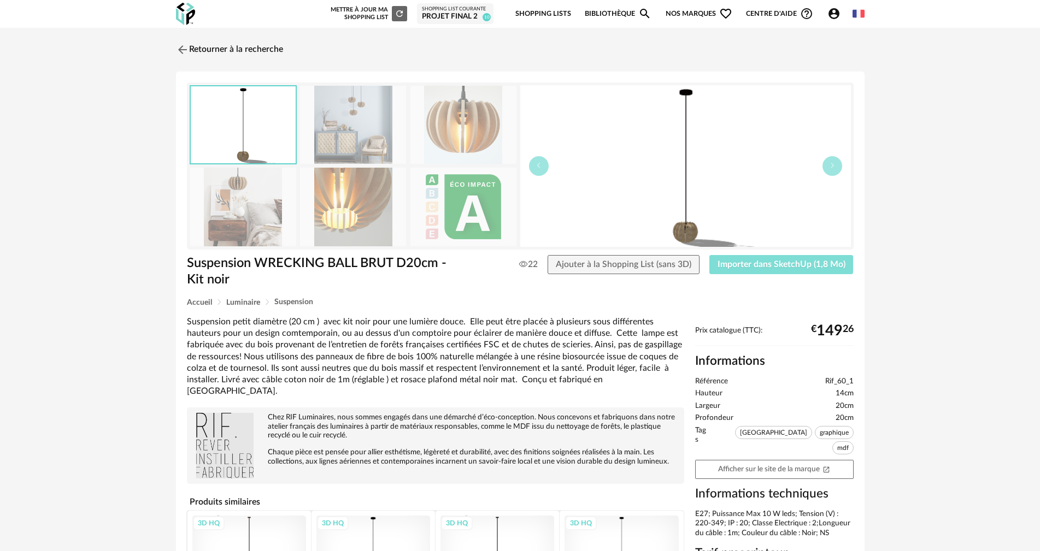
click at [750, 260] on span "Importer dans SketchUp (1,8 Mo)" at bounding box center [781, 264] width 128 height 9
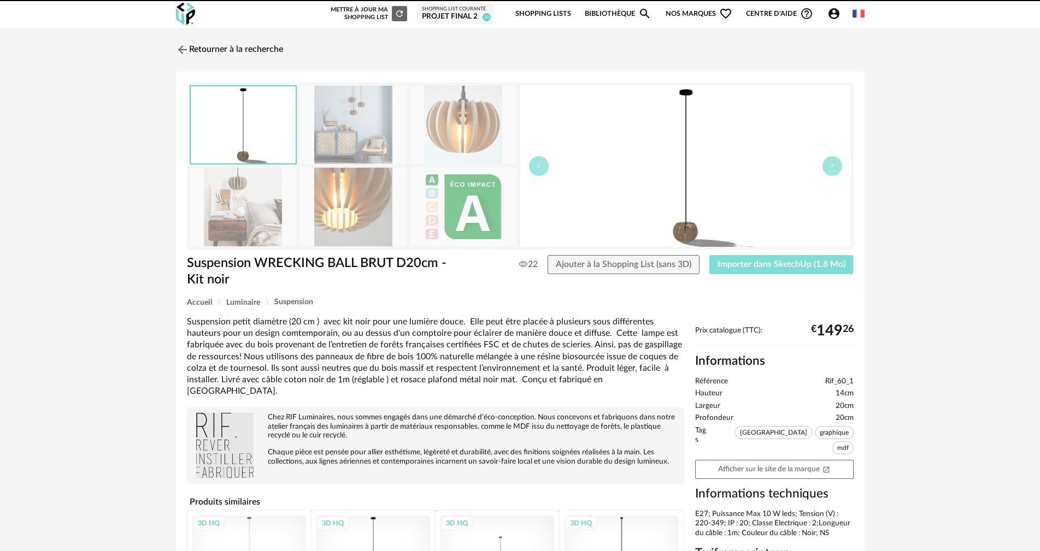
click at [775, 264] on span "Importer dans SketchUp (1,8 Mo)" at bounding box center [781, 264] width 128 height 9
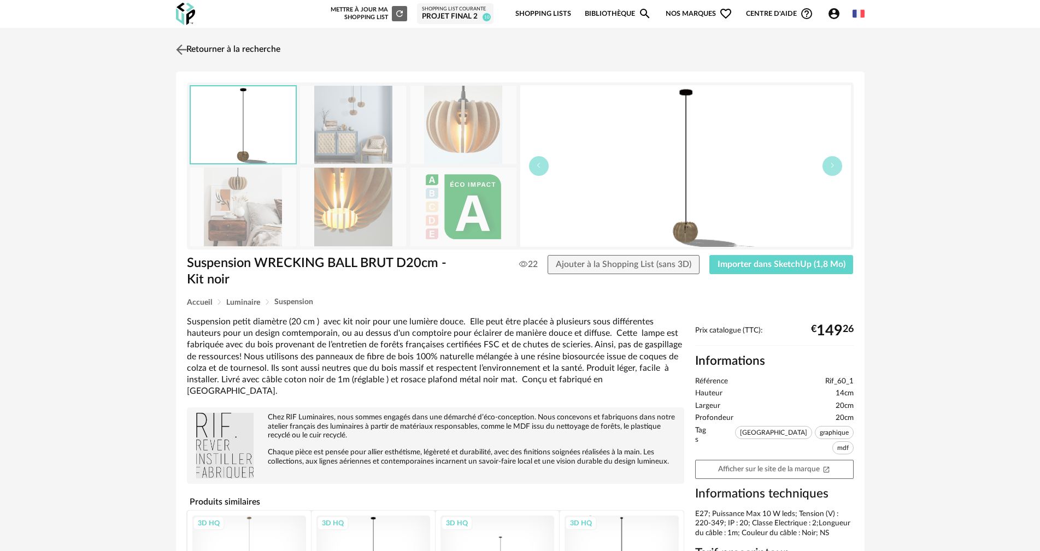
click at [270, 51] on link "Retourner à la recherche" at bounding box center [226, 50] width 107 height 24
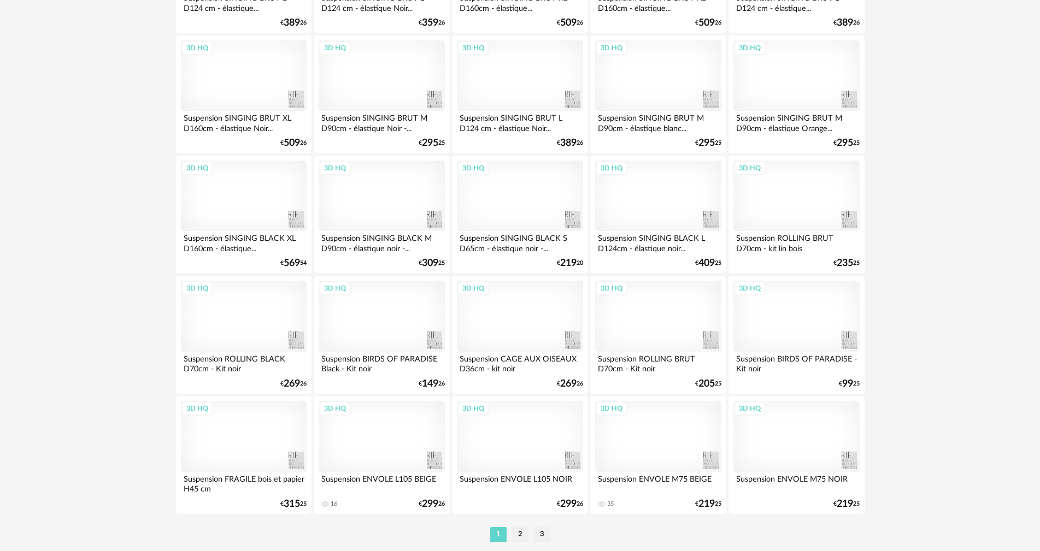
scroll to position [2083, 0]
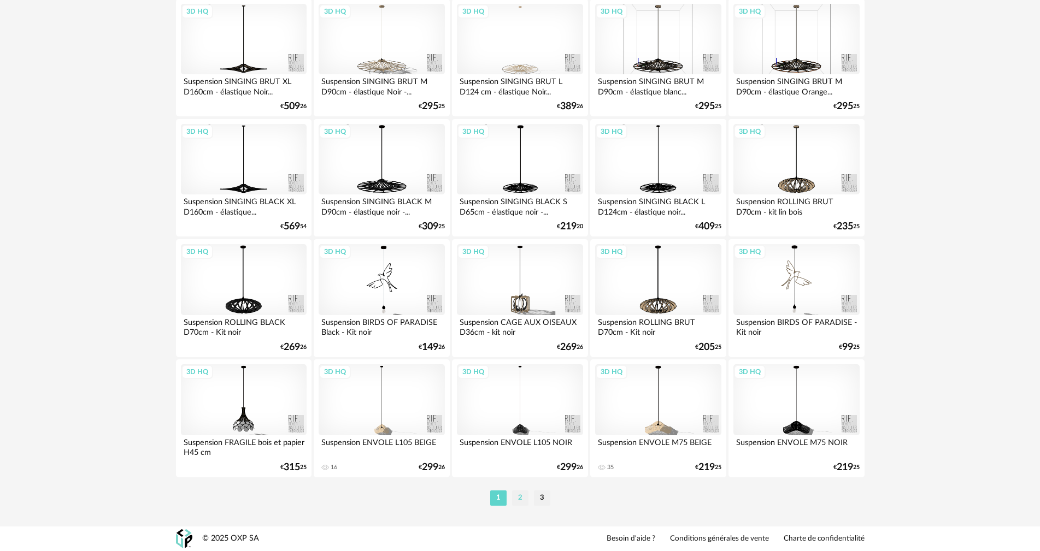
click at [514, 501] on li "2" at bounding box center [520, 498] width 16 height 15
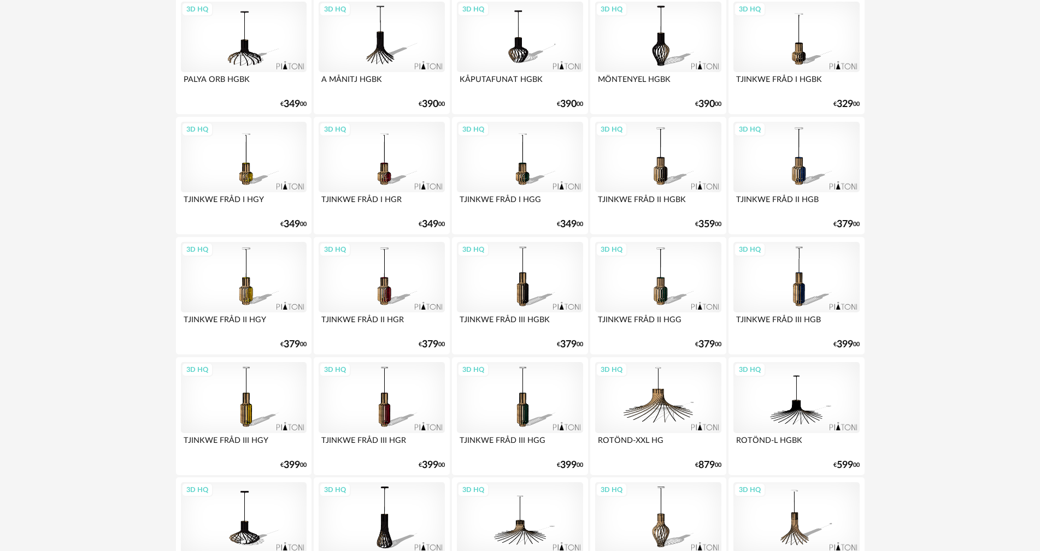
scroll to position [656, 0]
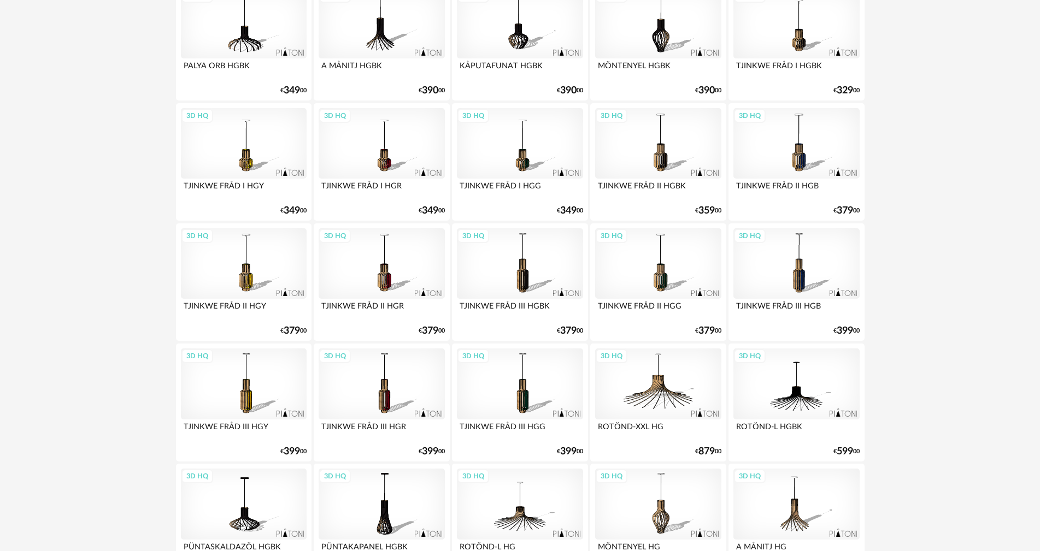
click at [524, 395] on div "3D HQ" at bounding box center [520, 384] width 126 height 71
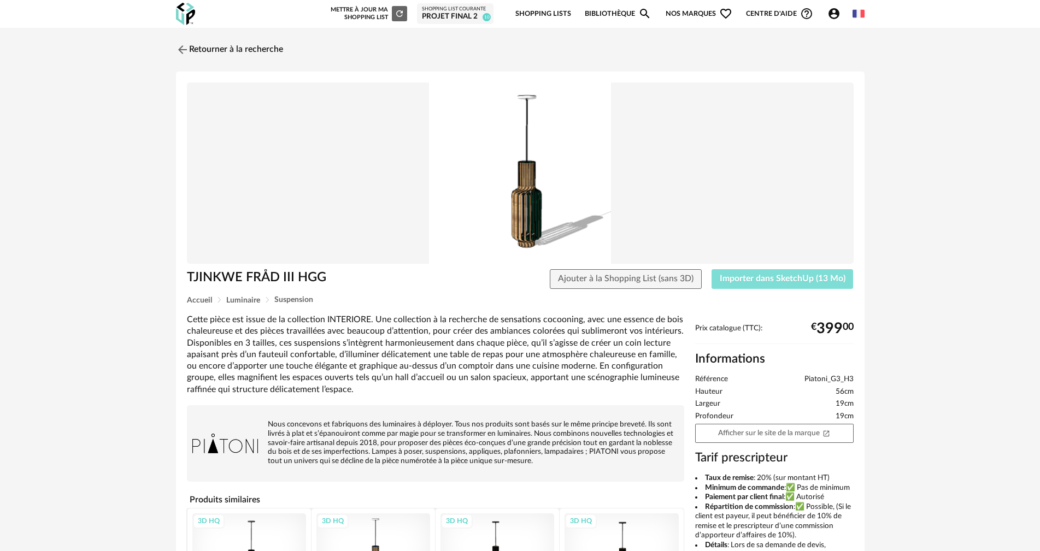
click at [772, 278] on span "Importer dans SketchUp (13 Mo)" at bounding box center [783, 278] width 126 height 9
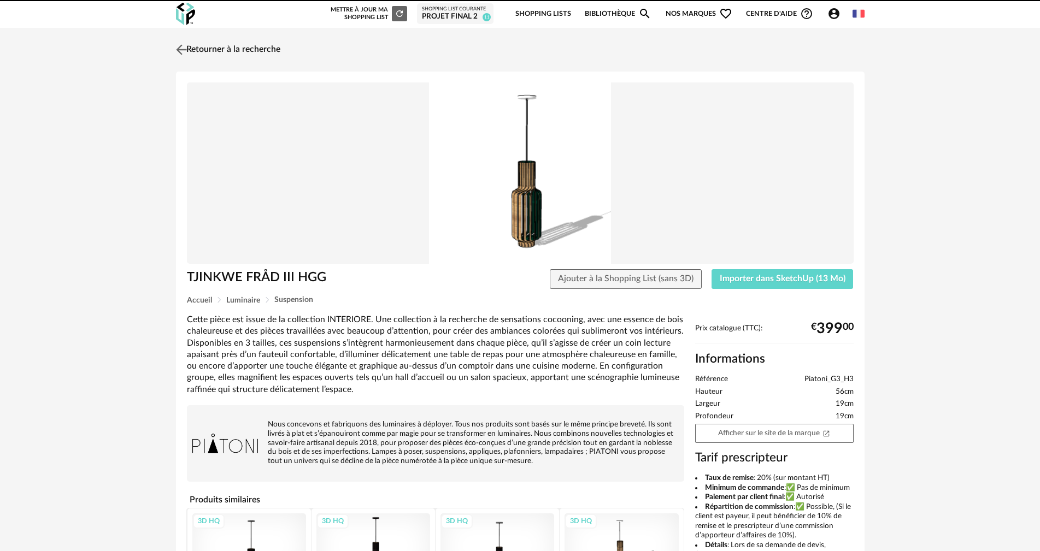
click at [226, 45] on link "Retourner à la recherche" at bounding box center [226, 50] width 107 height 24
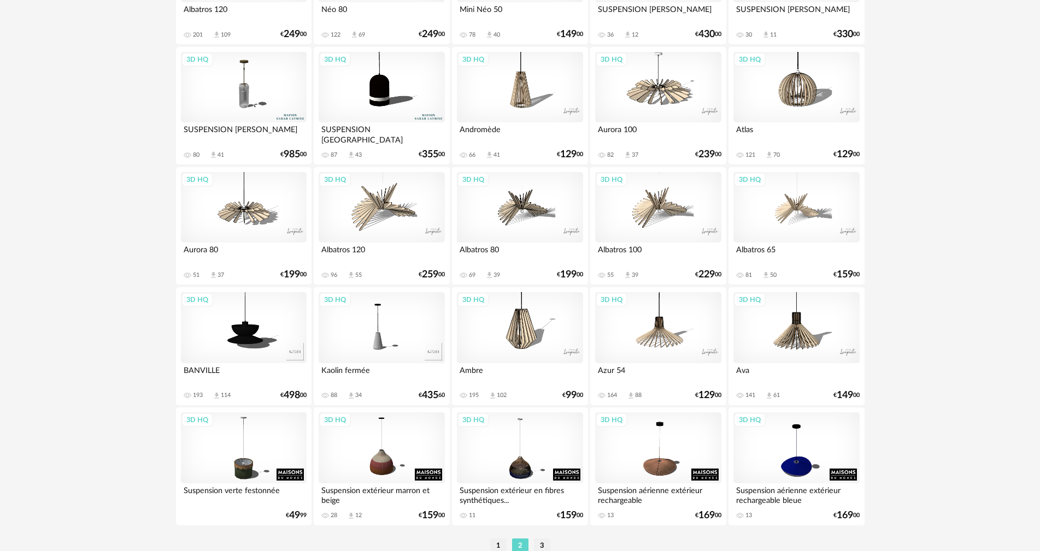
scroll to position [2083, 0]
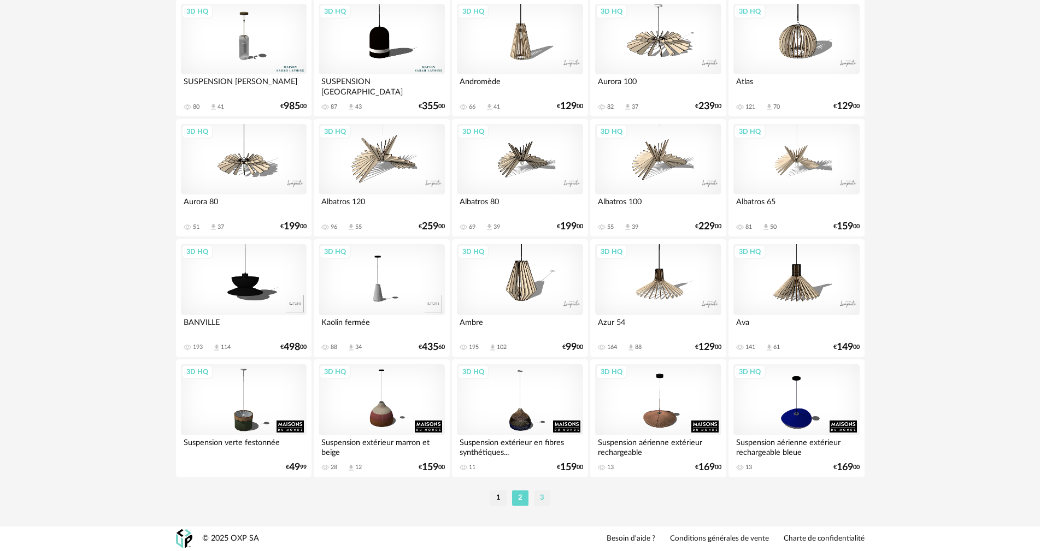
click at [542, 501] on li "3" at bounding box center [542, 498] width 16 height 15
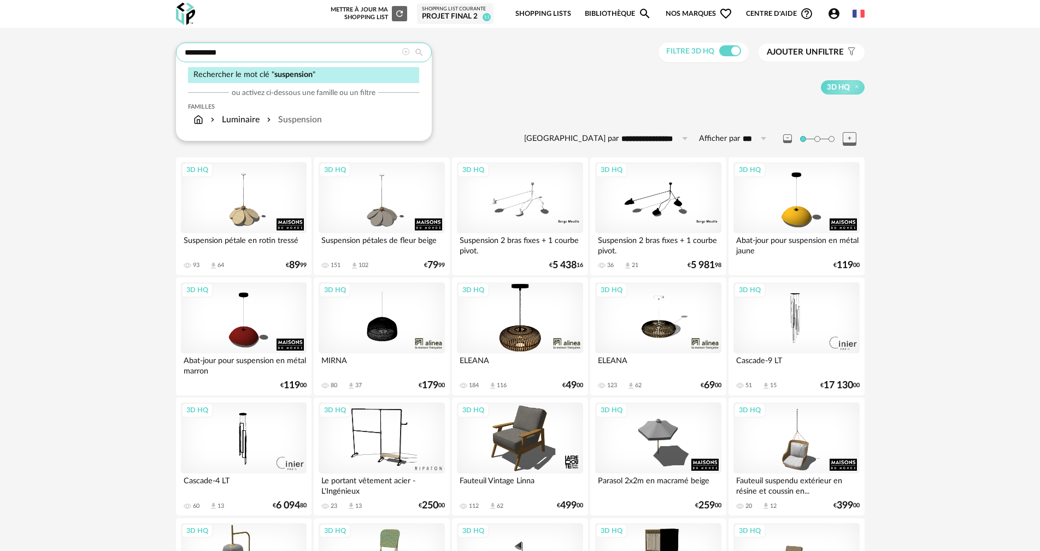
drag, startPoint x: 242, startPoint y: 51, endPoint x: 80, endPoint y: 33, distance: 162.8
type input "********"
type input "**********"
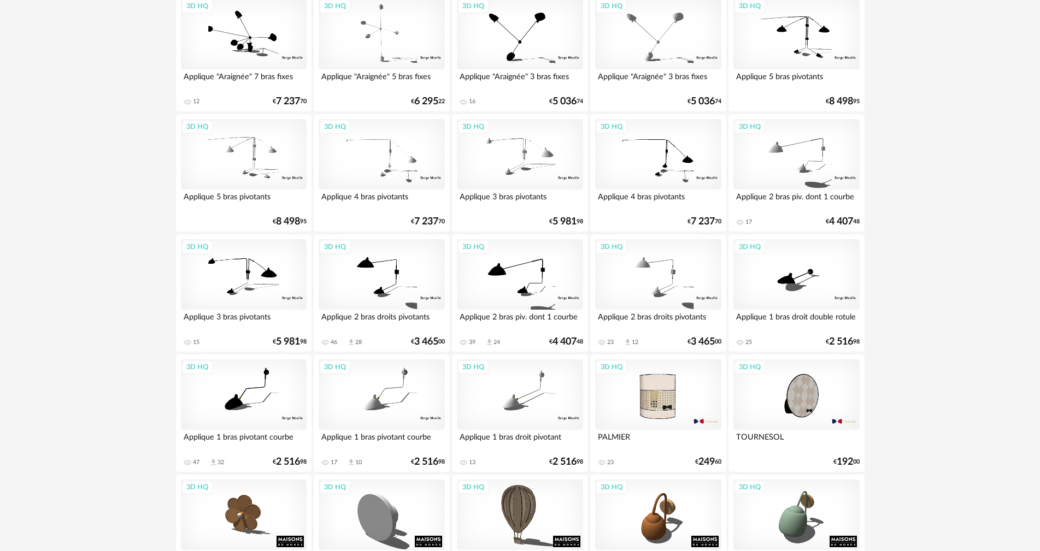
scroll to position [1585, 0]
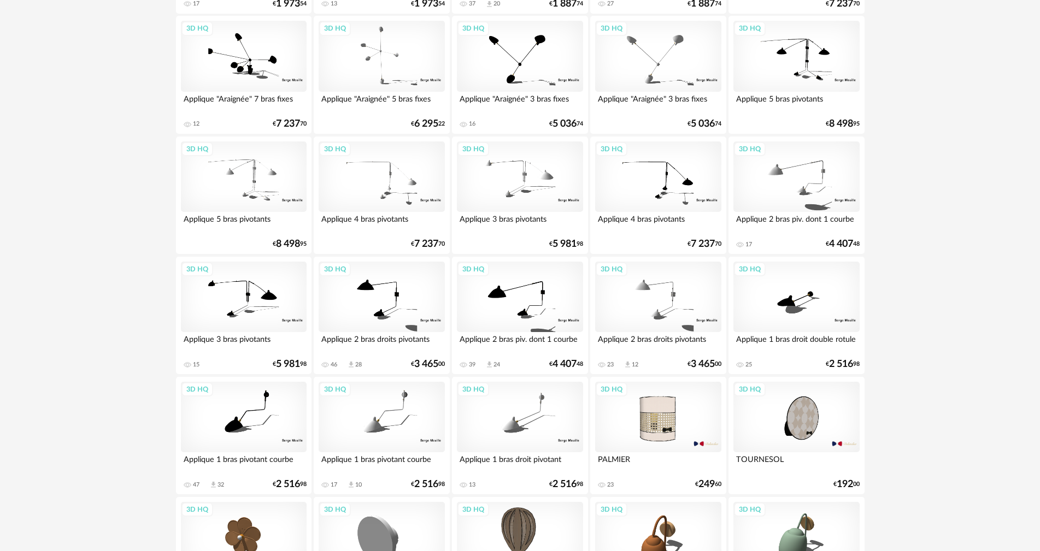
click at [399, 302] on div "3D HQ" at bounding box center [382, 297] width 126 height 71
